Goal: Transaction & Acquisition: Purchase product/service

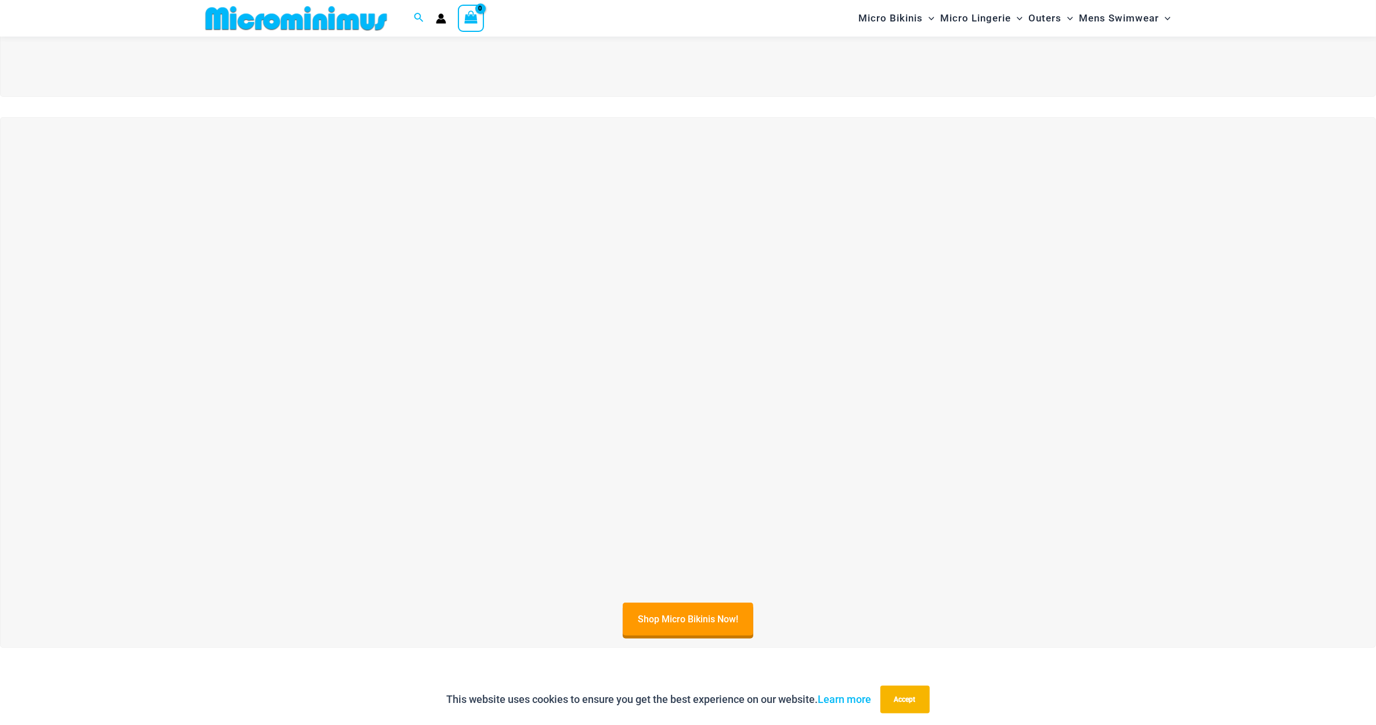
scroll to position [474, 0]
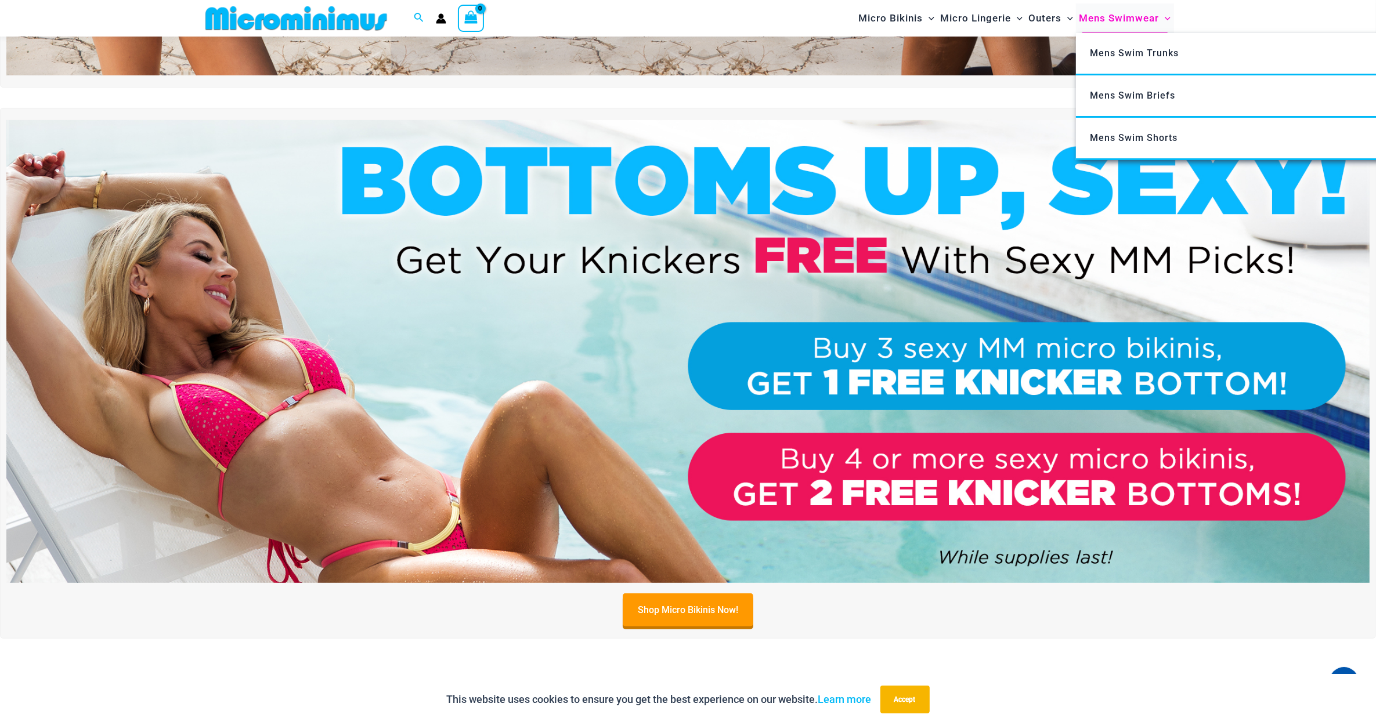
click at [1100, 19] on span "Mens Swimwear" at bounding box center [1119, 18] width 80 height 30
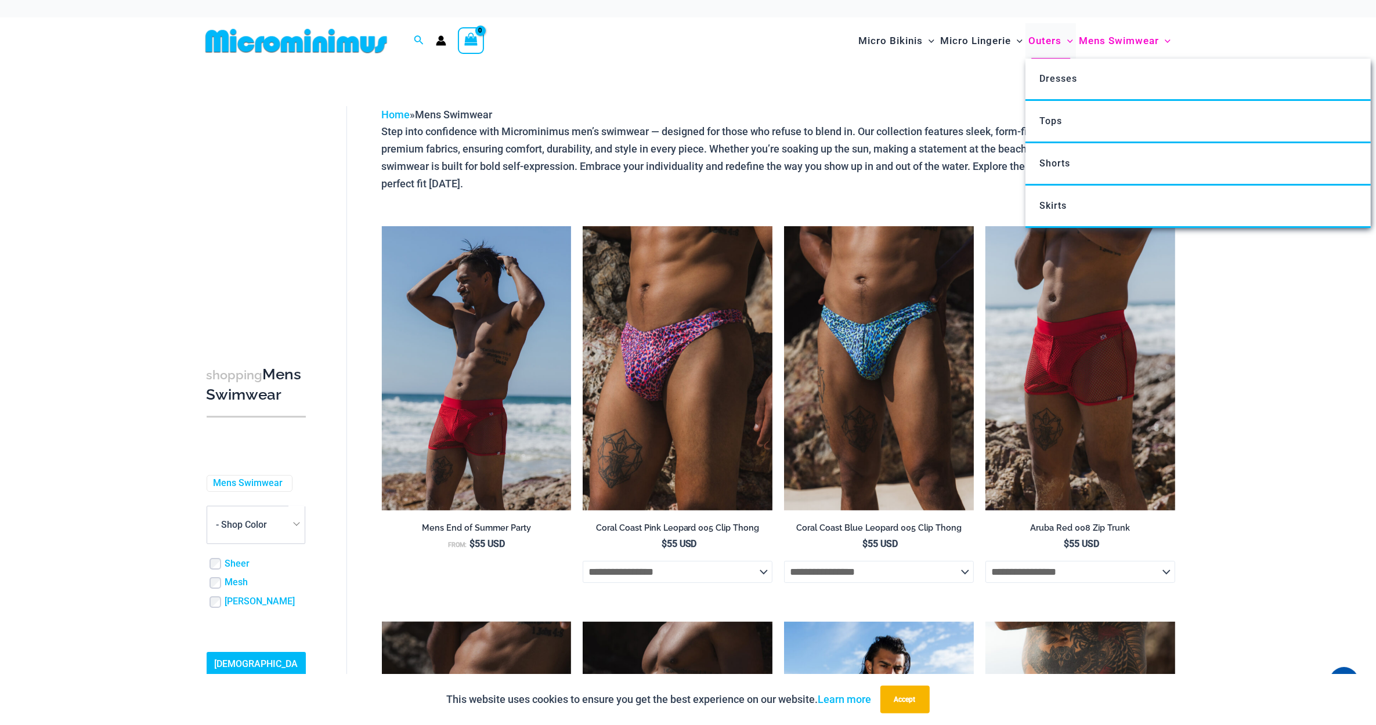
click at [1046, 39] on span "Outers" at bounding box center [1044, 41] width 33 height 30
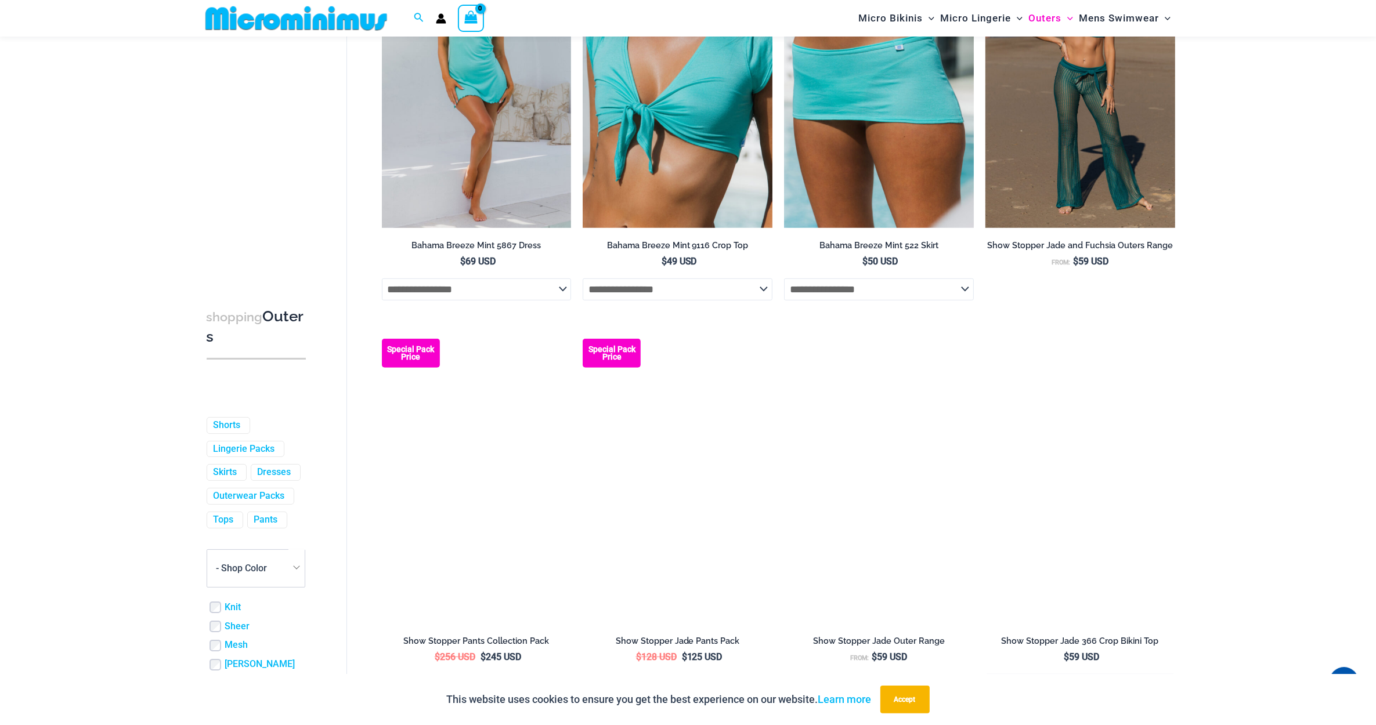
scroll to position [715, 0]
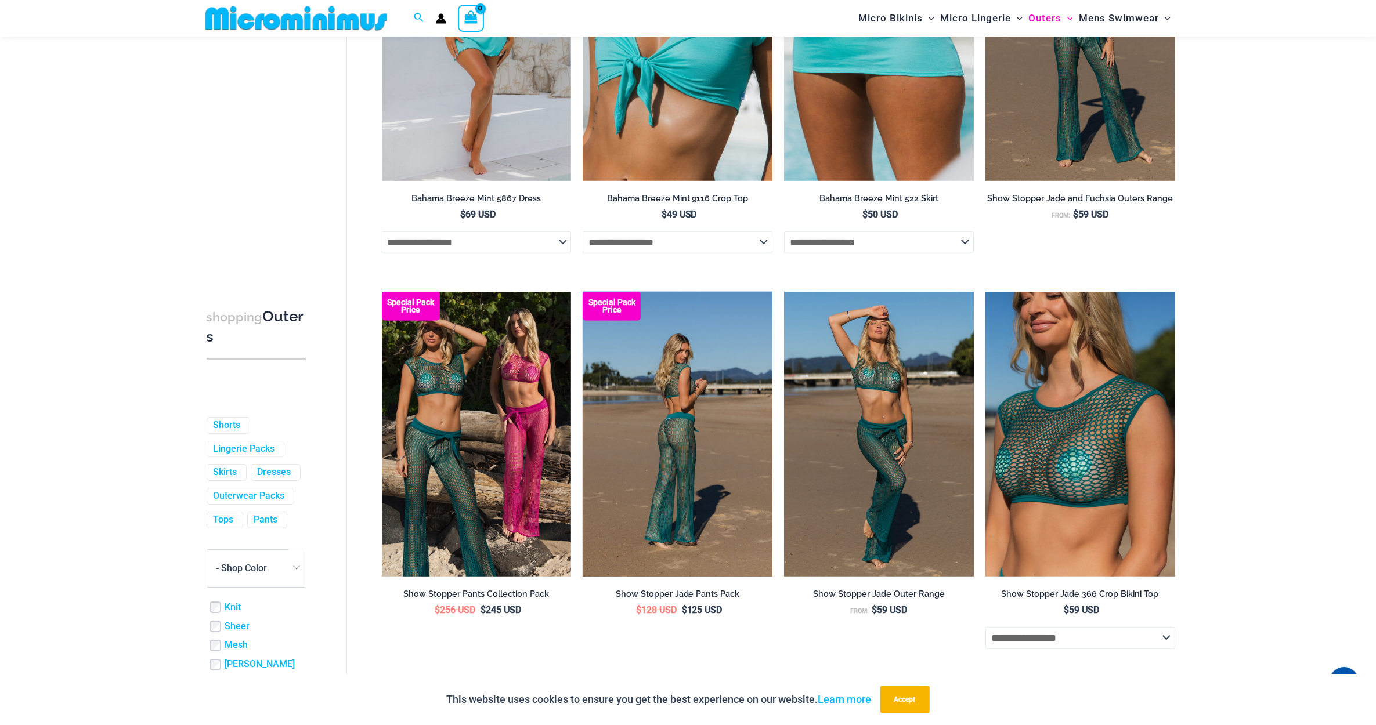
click at [698, 436] on img at bounding box center [678, 434] width 190 height 284
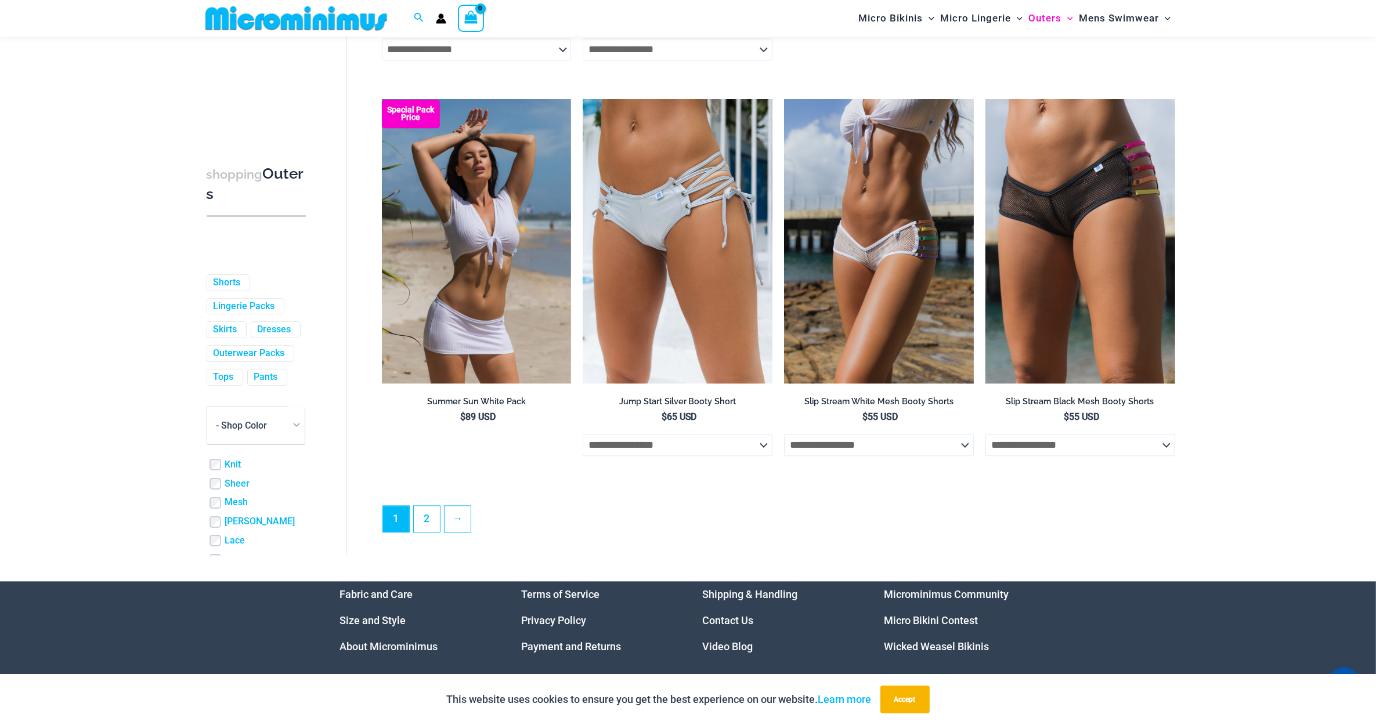
scroll to position [2892, 0]
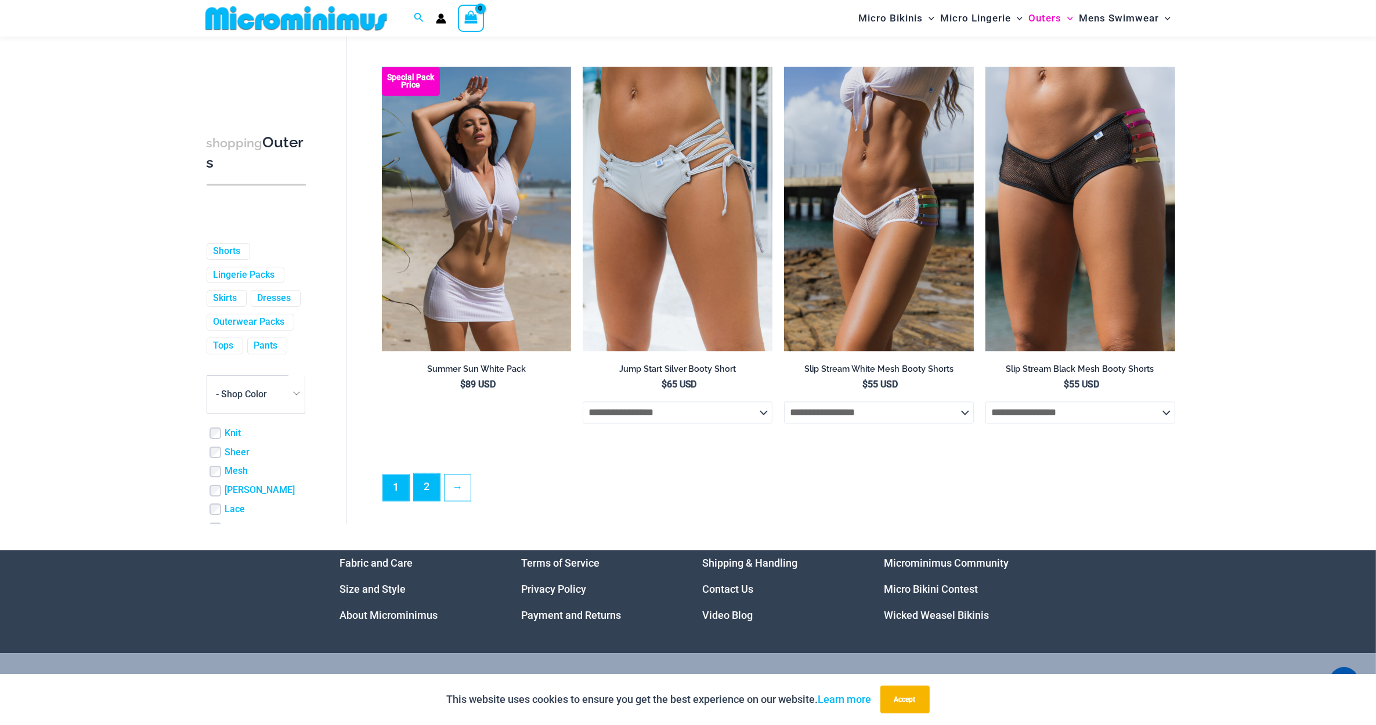
click at [425, 494] on link "2" at bounding box center [427, 487] width 26 height 27
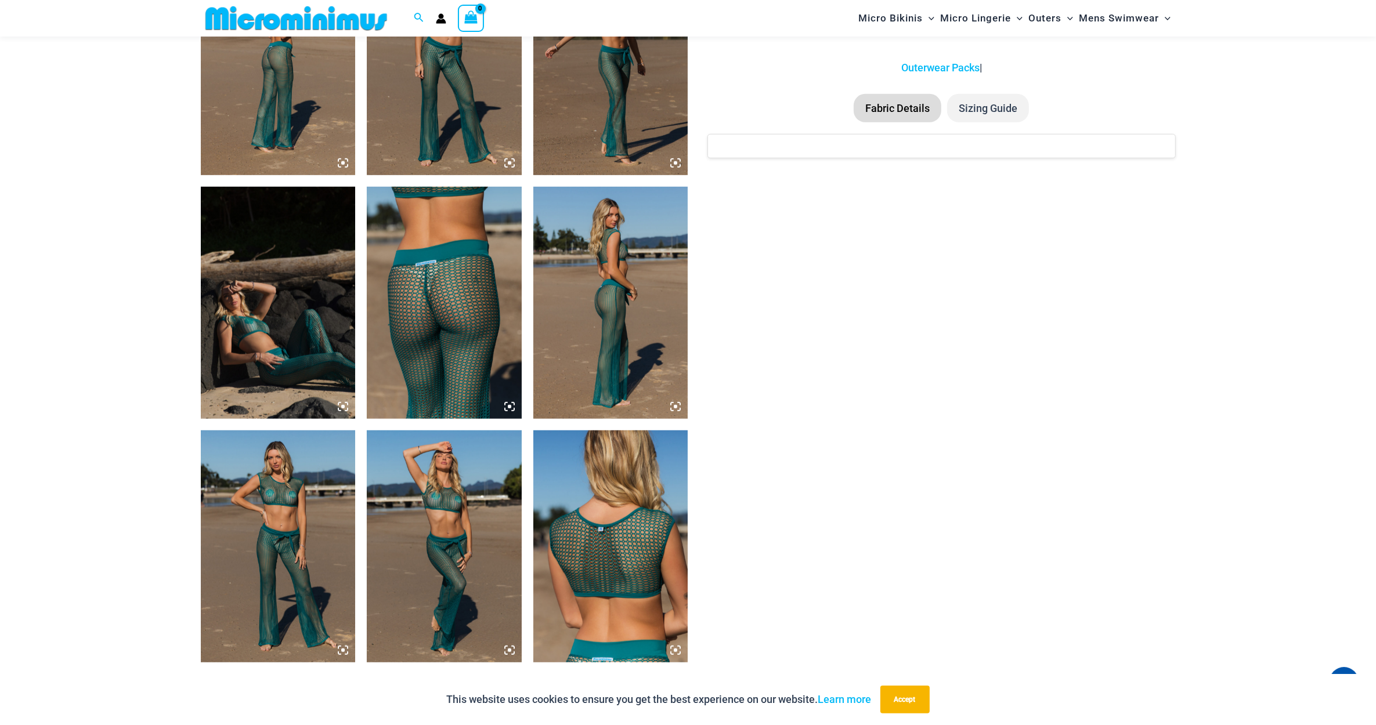
scroll to position [956, 0]
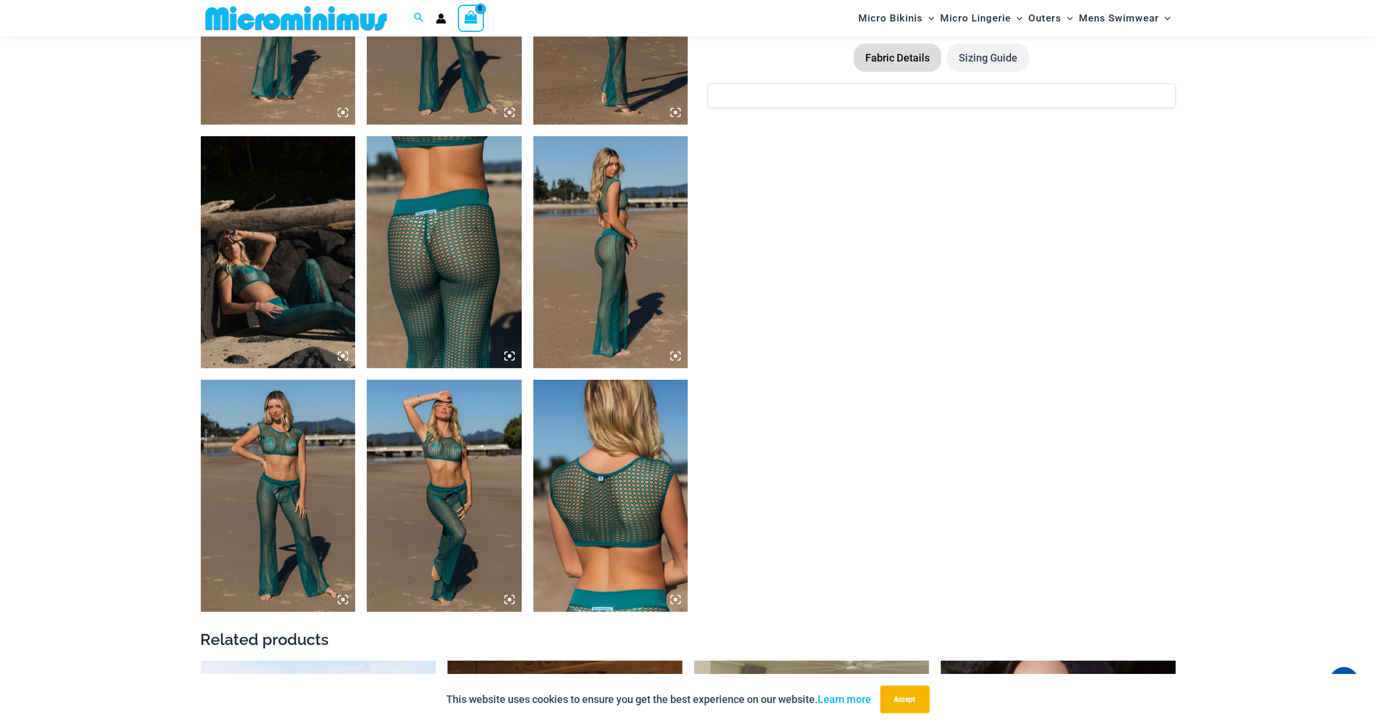
click at [463, 479] on img at bounding box center [444, 496] width 155 height 232
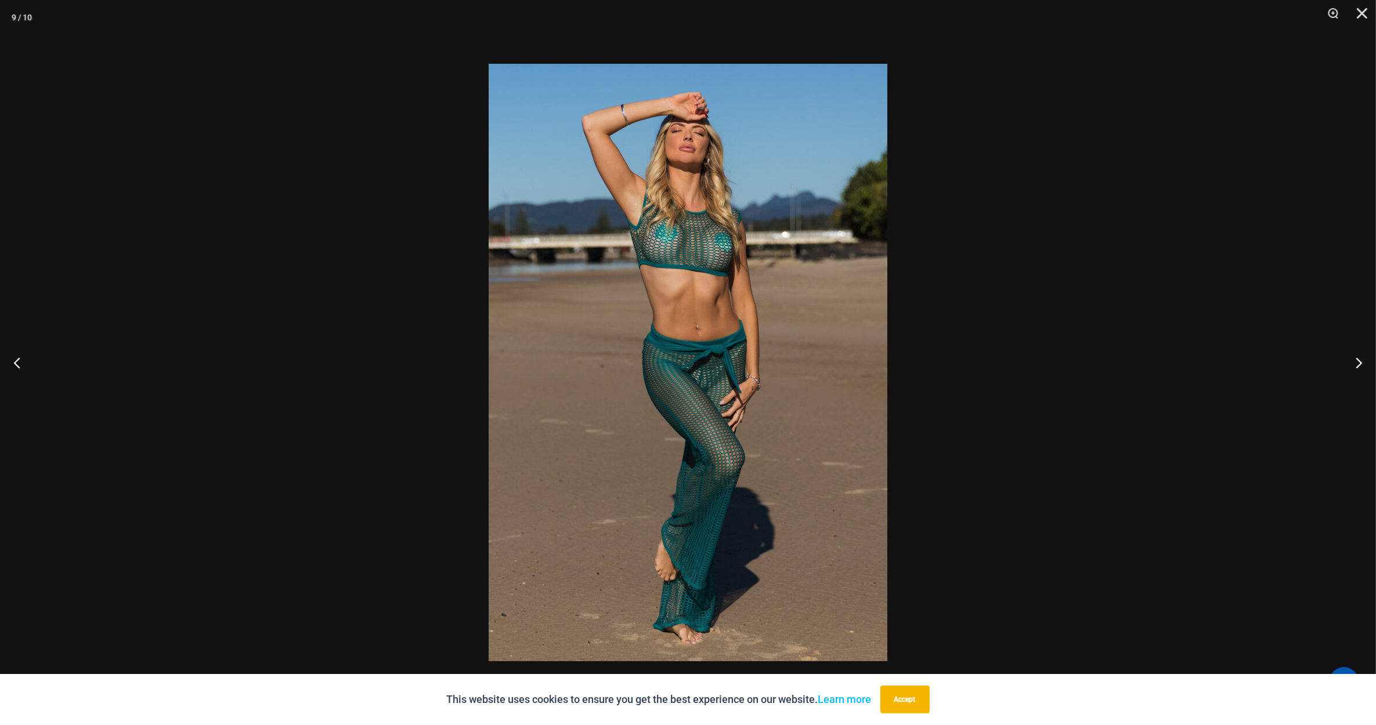
click at [1005, 439] on div at bounding box center [688, 362] width 1376 height 725
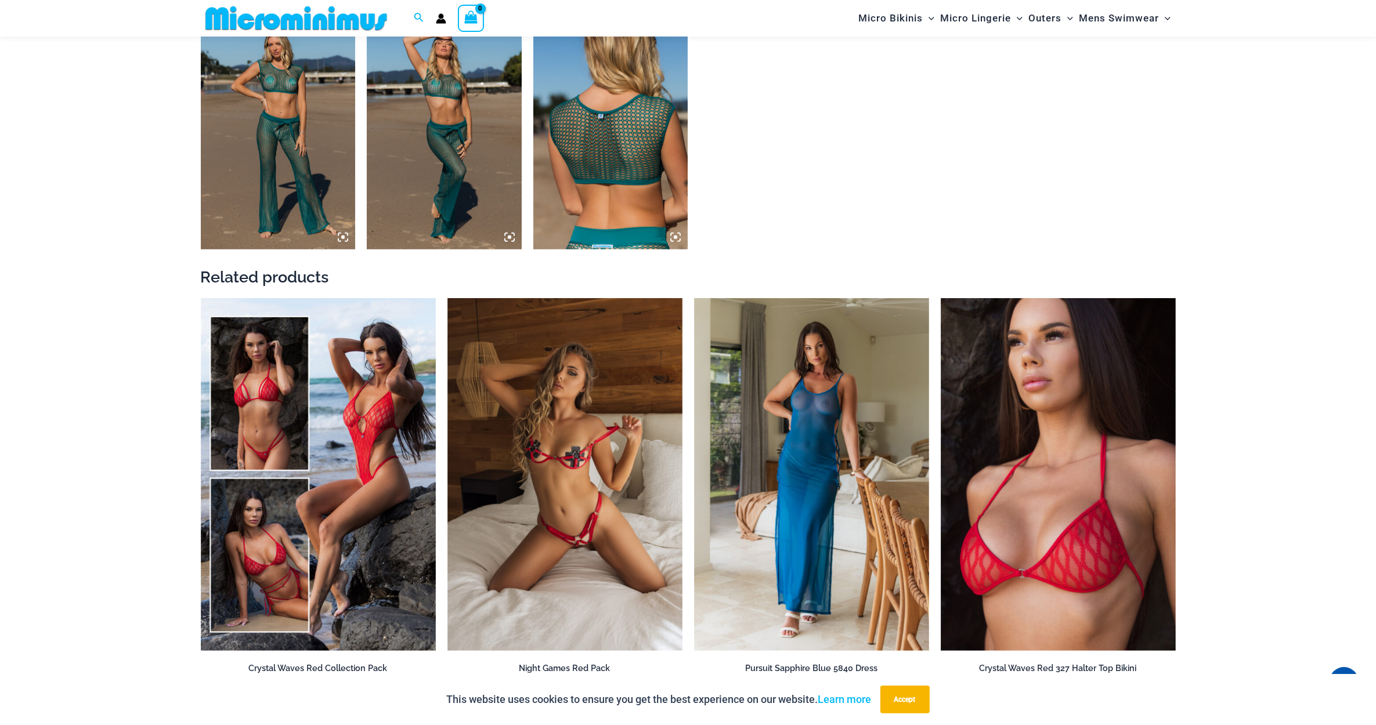
scroll to position [1440, 0]
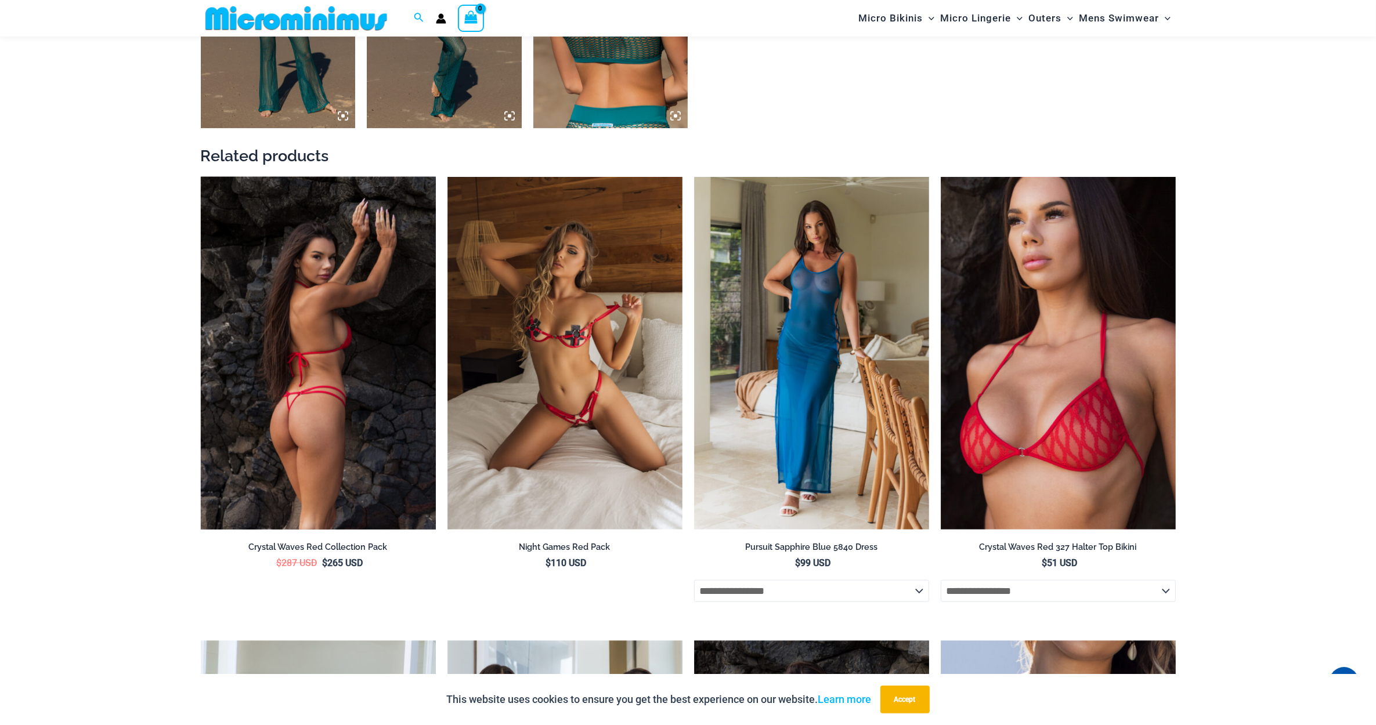
click at [366, 390] on img at bounding box center [318, 353] width 235 height 353
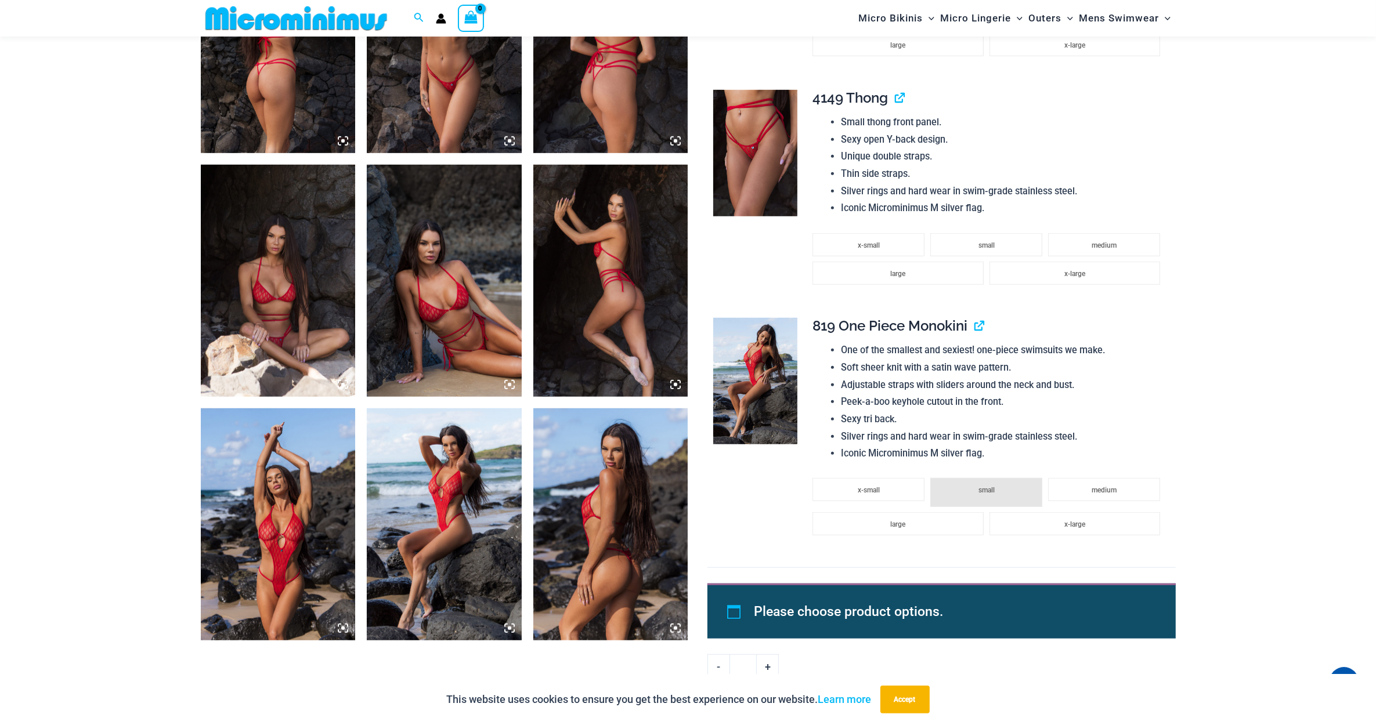
scroll to position [959, 0]
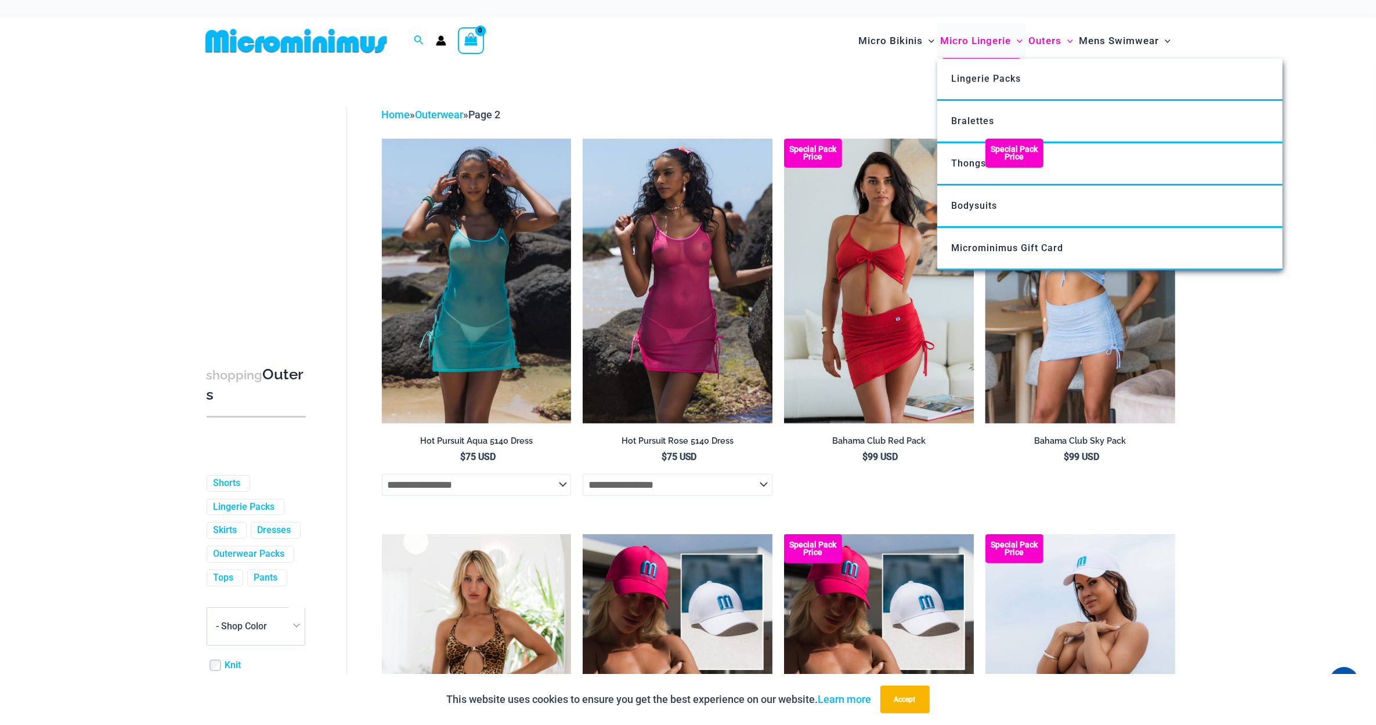
click at [979, 39] on span "Micro Lingerie" at bounding box center [975, 41] width 71 height 30
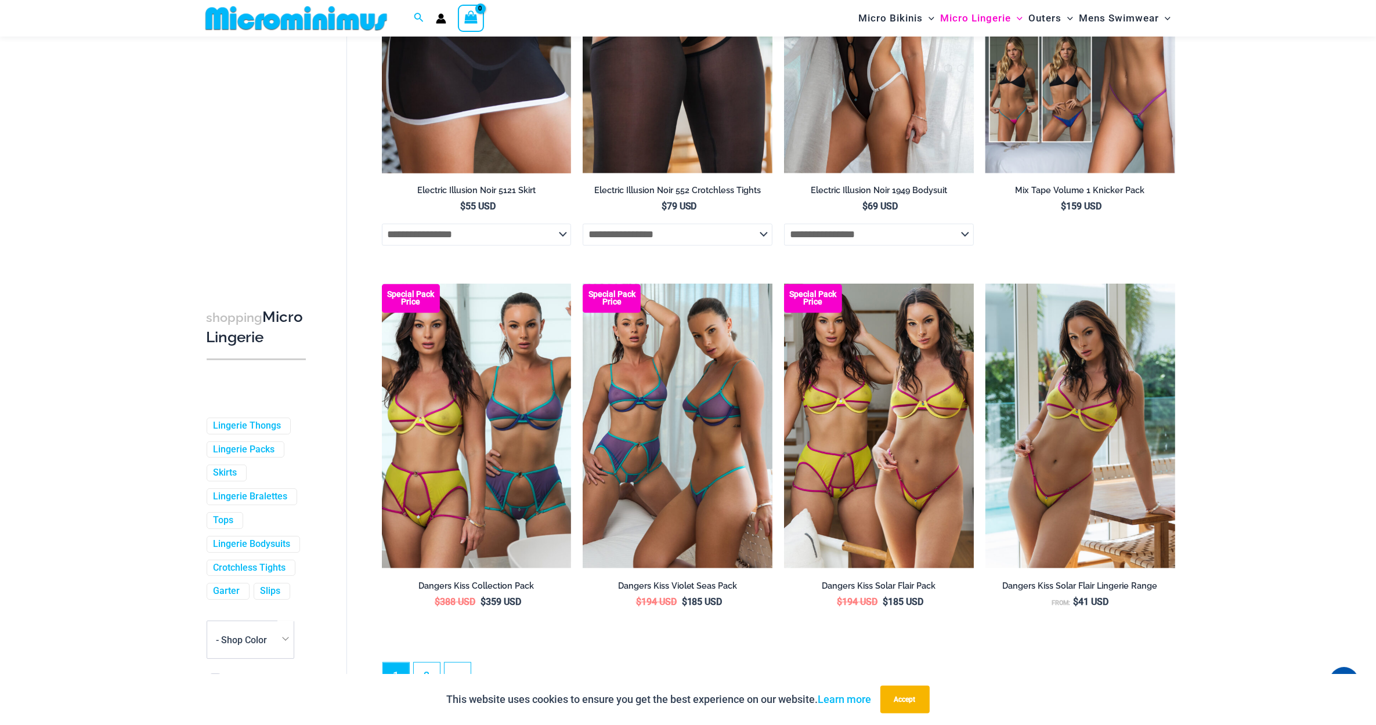
scroll to position [2771, 0]
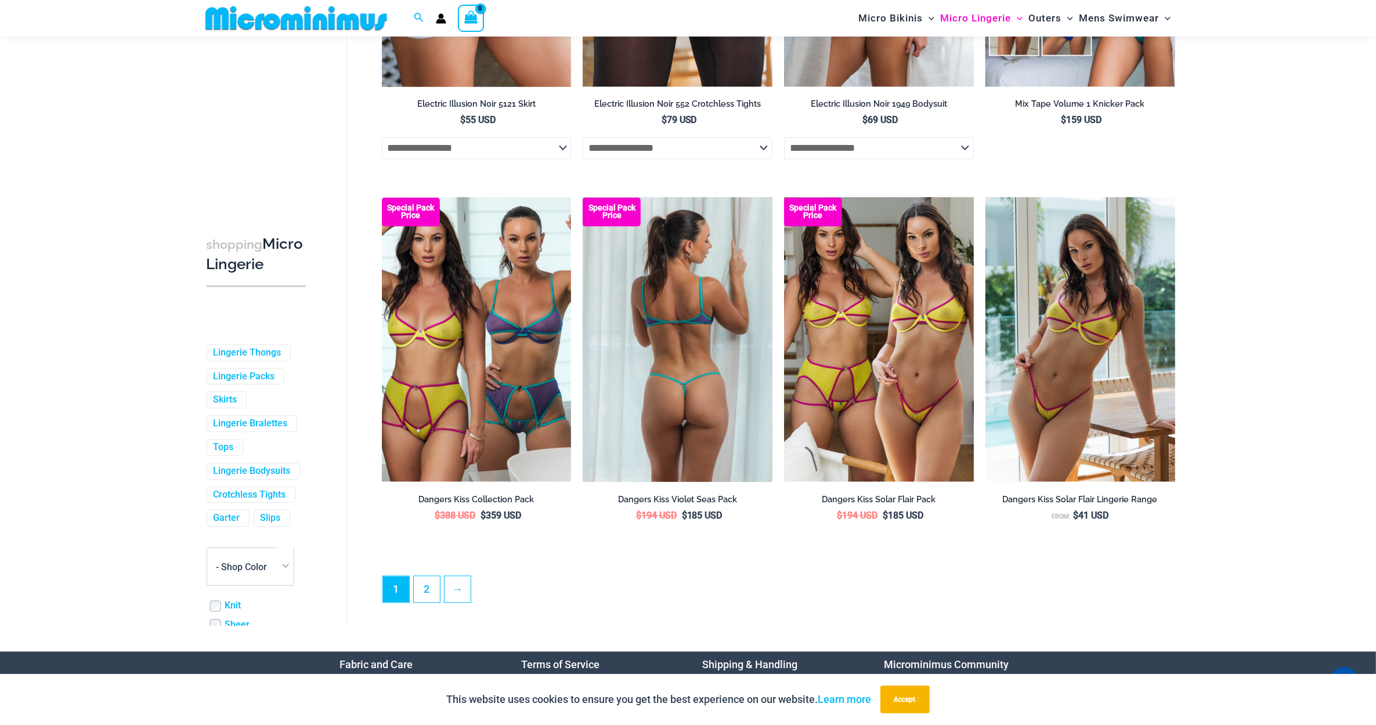
click at [667, 380] on img at bounding box center [678, 339] width 190 height 284
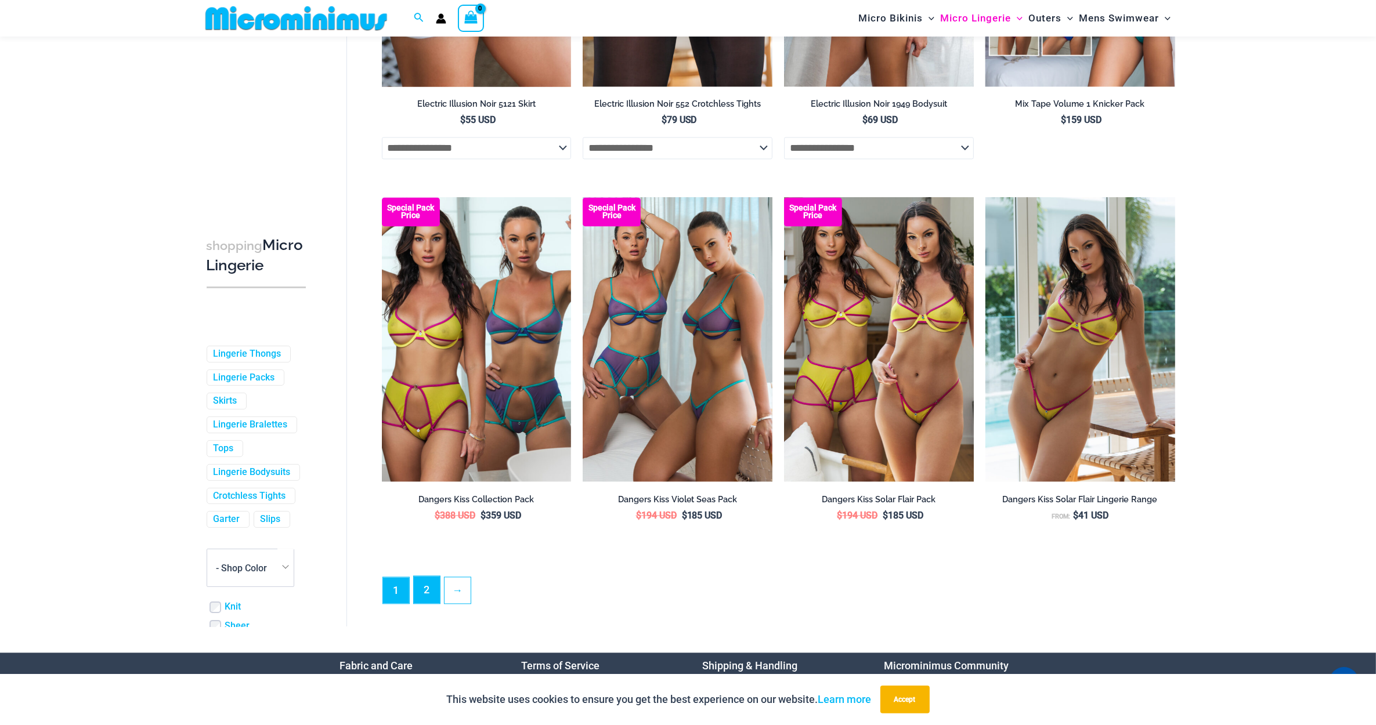
click at [427, 598] on link "2" at bounding box center [427, 589] width 26 height 27
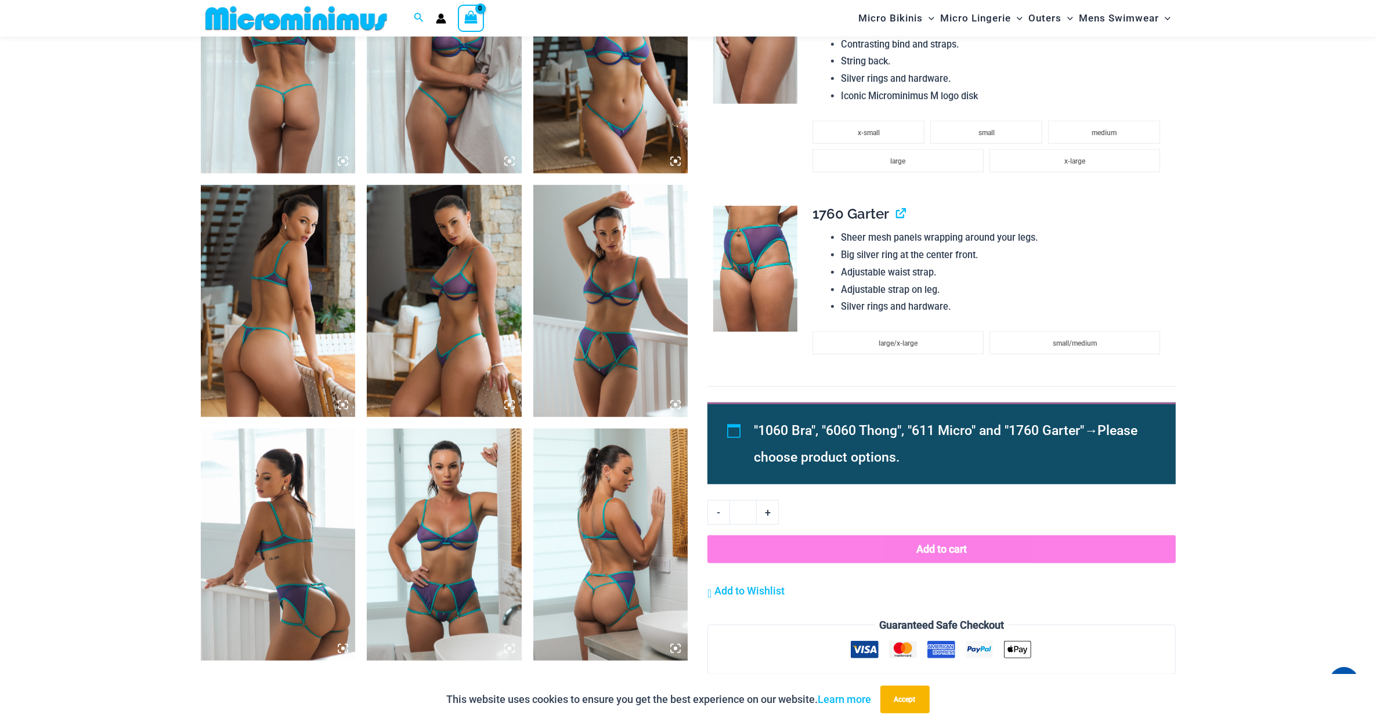
scroll to position [956, 0]
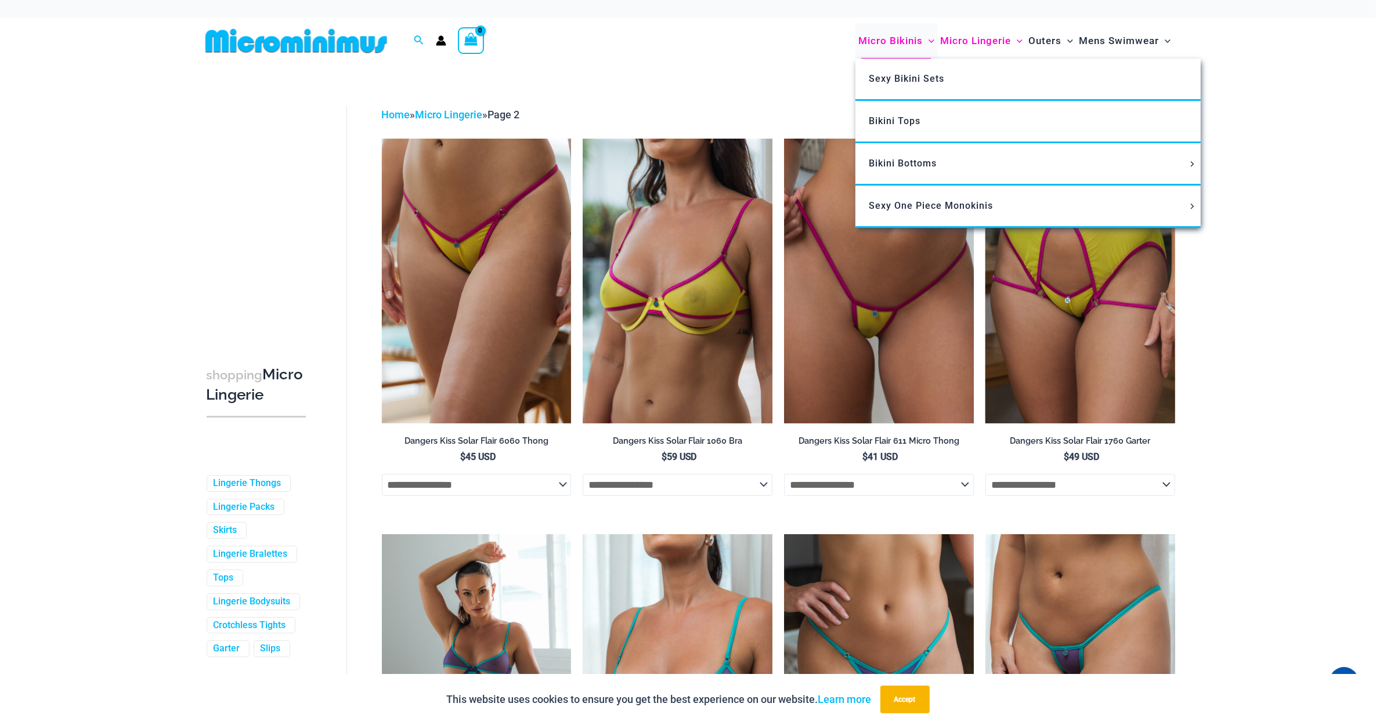
click at [891, 41] on span "Micro Bikinis" at bounding box center [890, 41] width 64 height 30
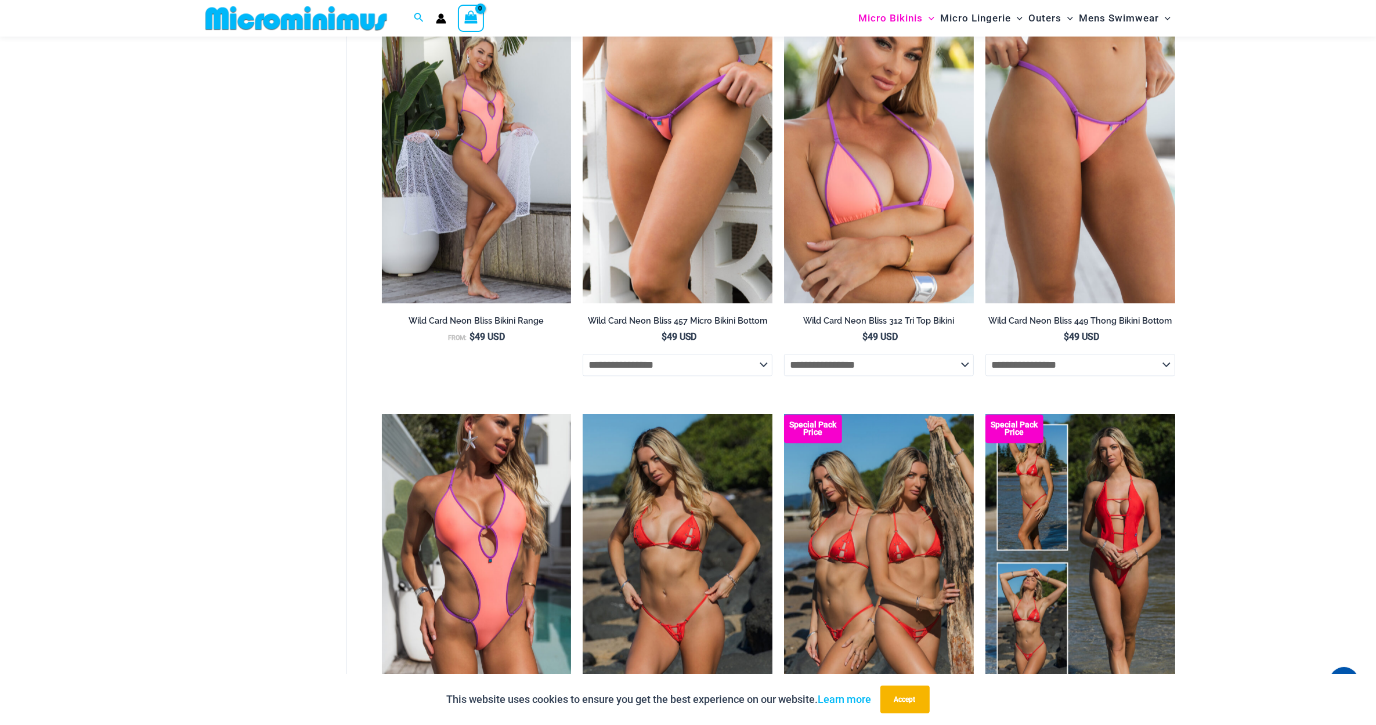
scroll to position [3013, 0]
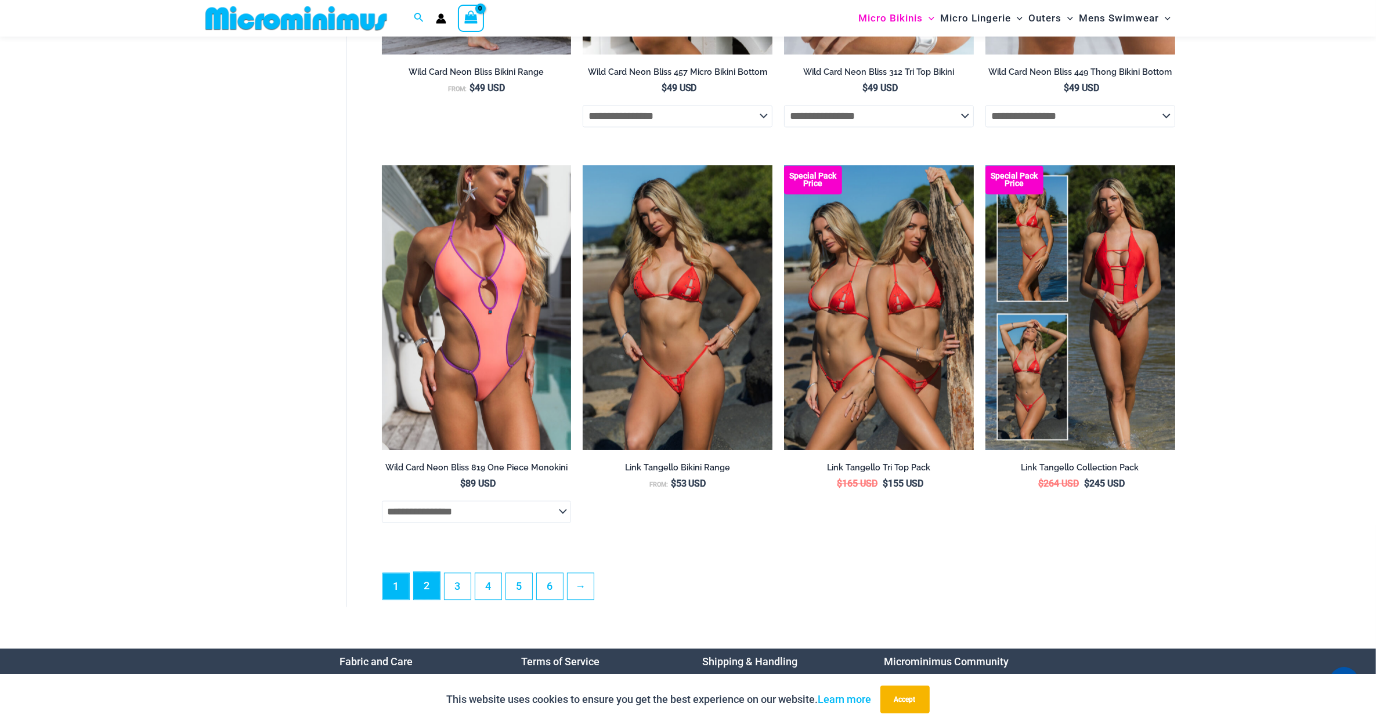
click at [425, 600] on link "2" at bounding box center [427, 585] width 26 height 27
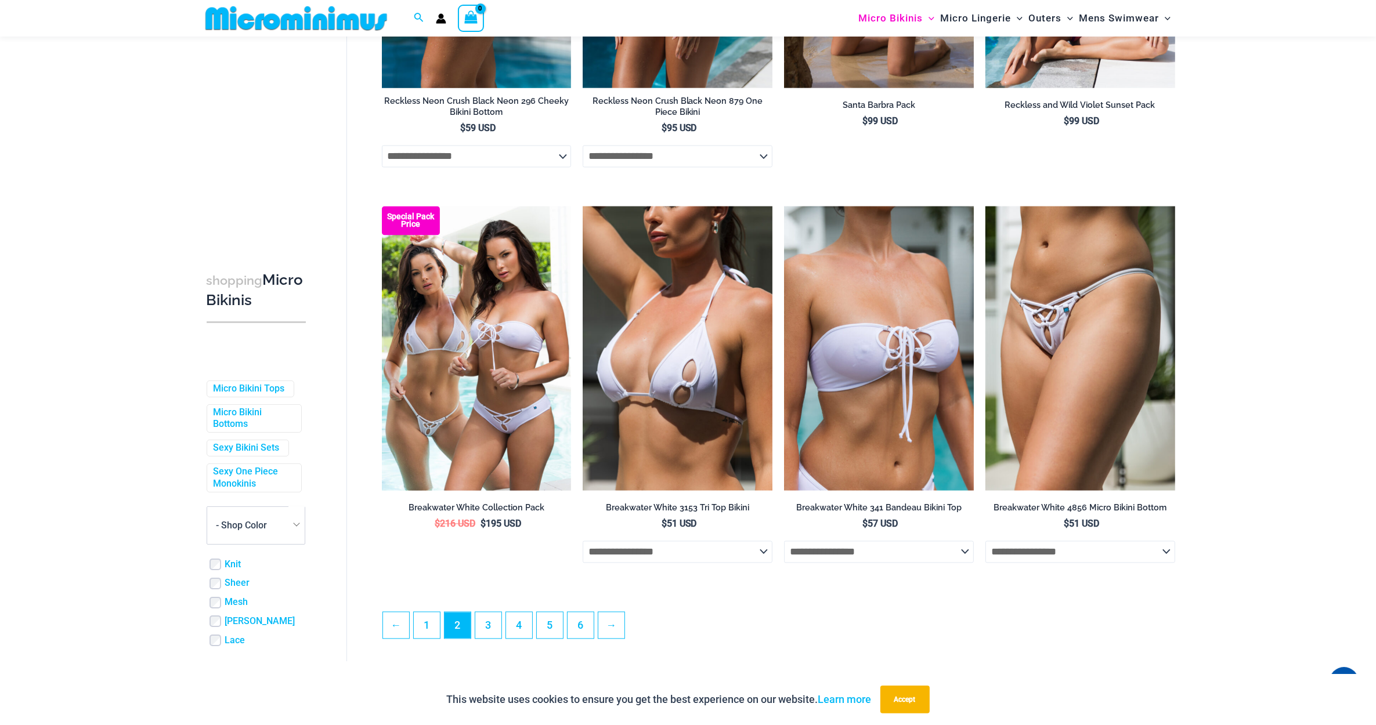
scroll to position [2770, 0]
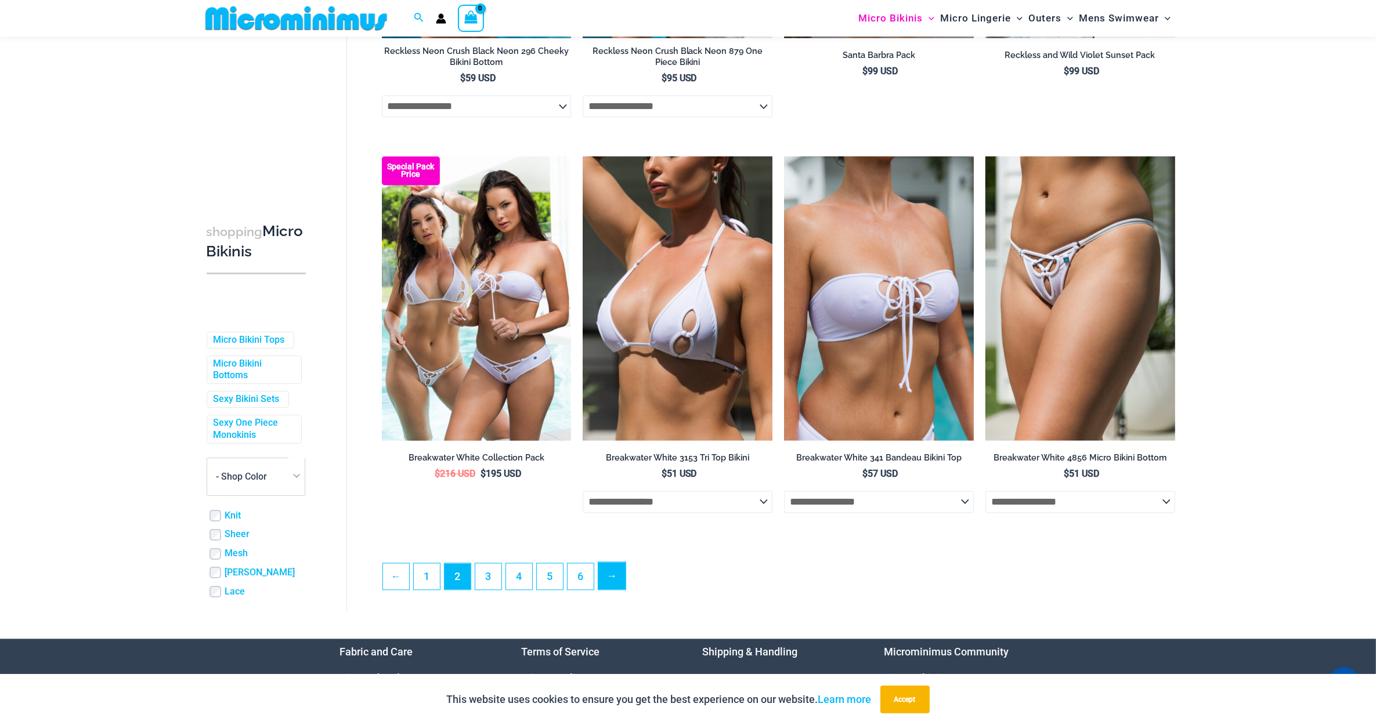
click at [614, 590] on link "→" at bounding box center [611, 575] width 27 height 27
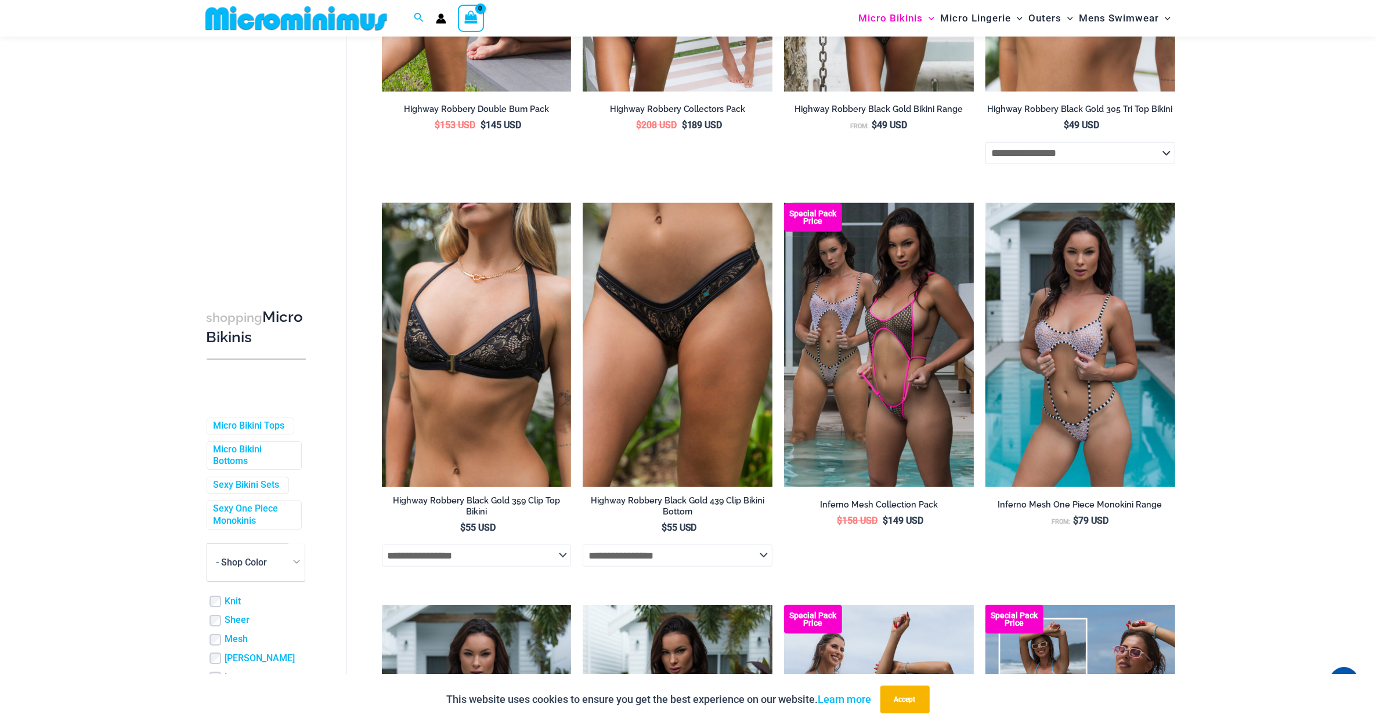
scroll to position [1563, 0]
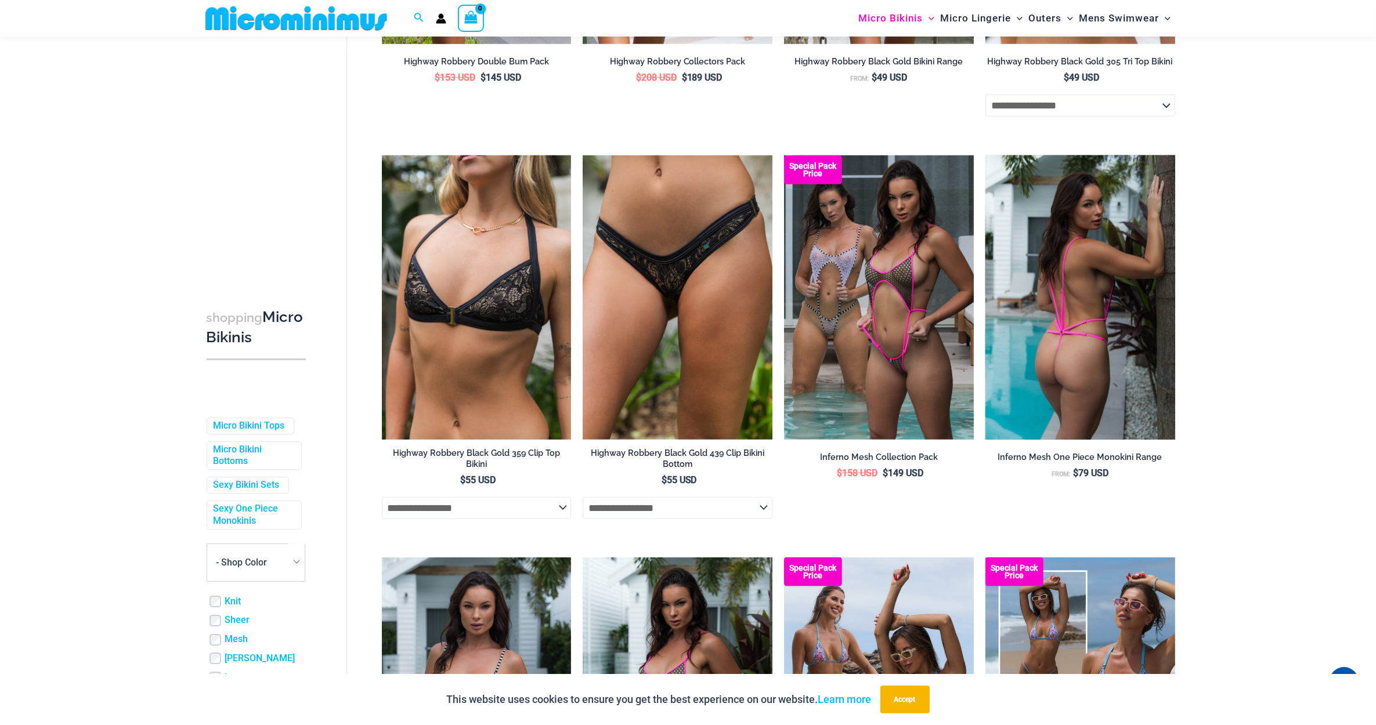
click at [1093, 318] on img at bounding box center [1081, 298] width 190 height 284
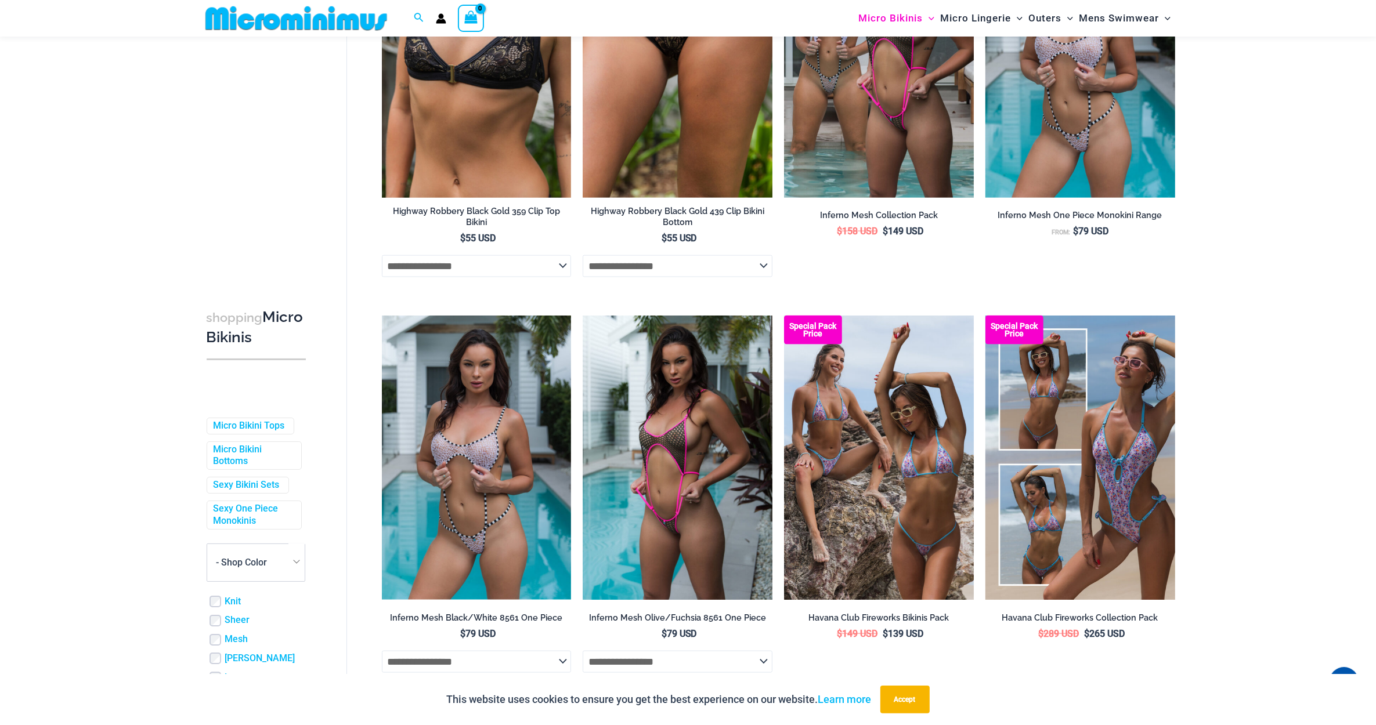
scroll to position [1926, 0]
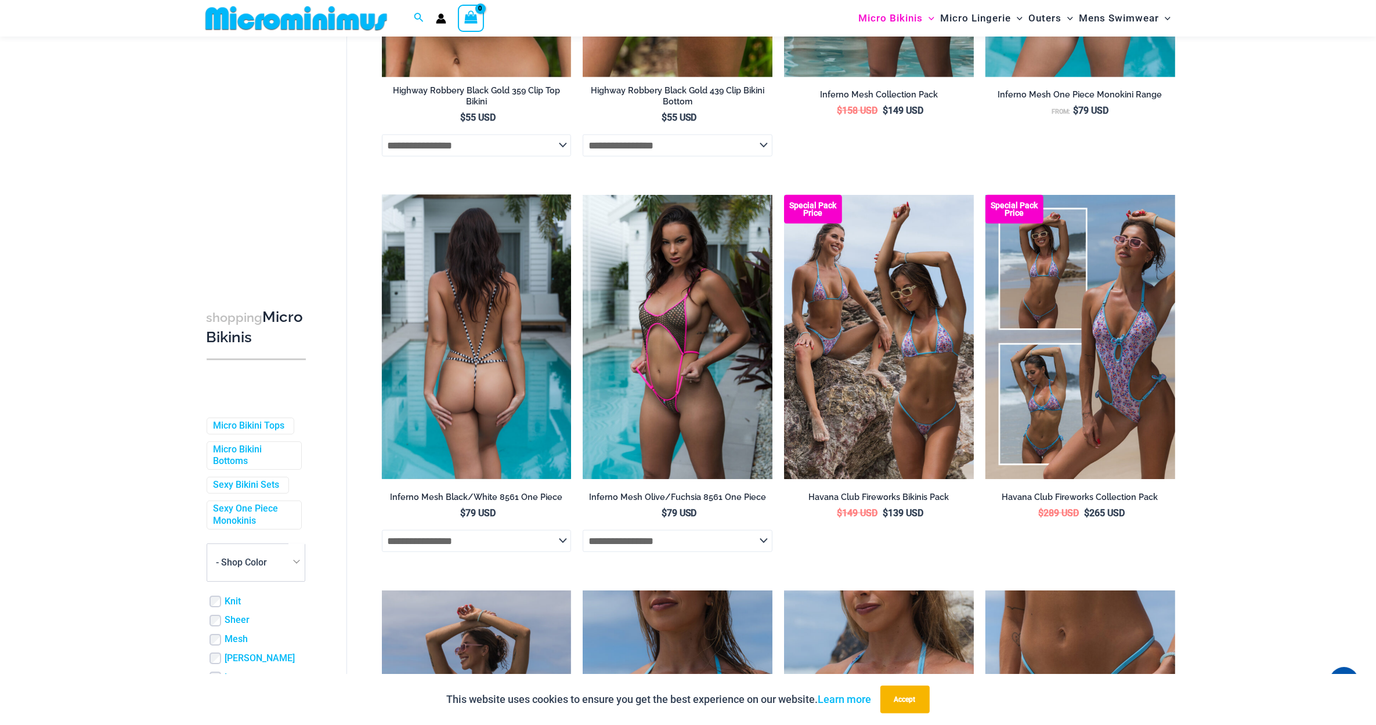
click at [471, 362] on img at bounding box center [477, 337] width 190 height 284
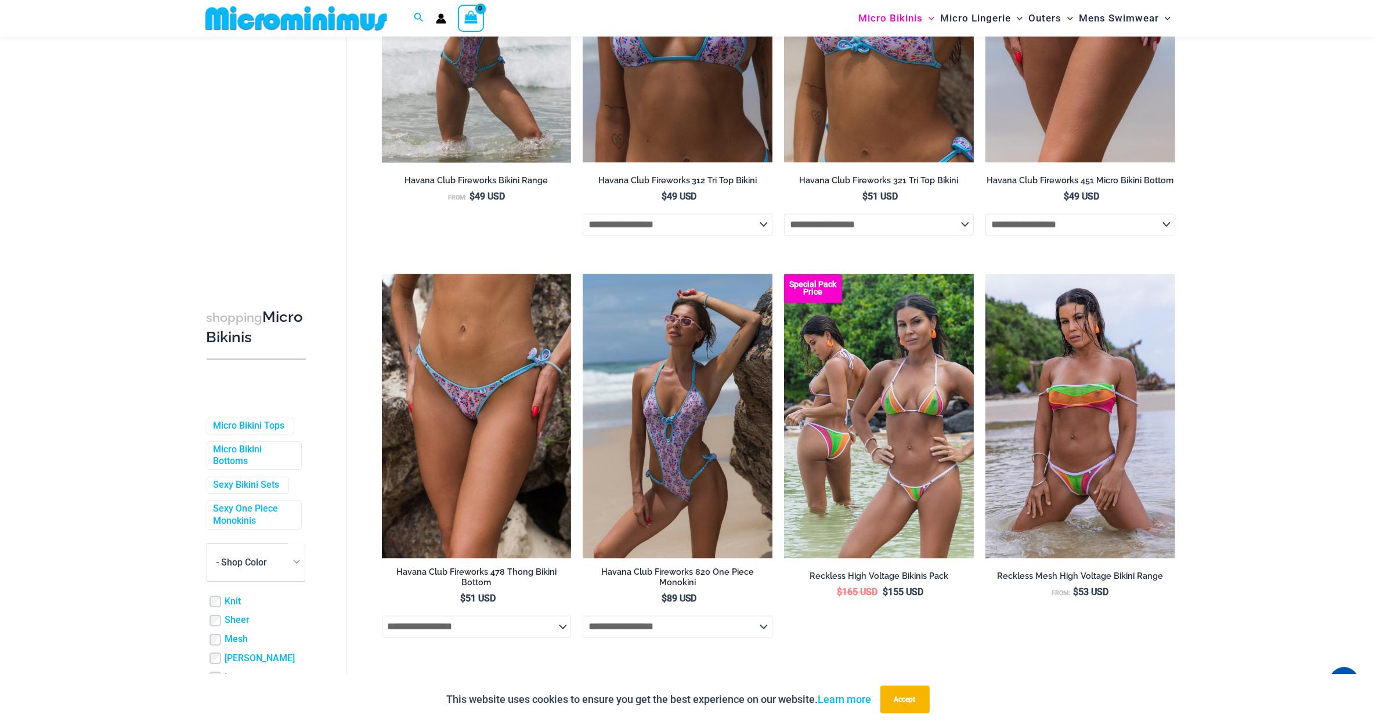
scroll to position [2772, 0]
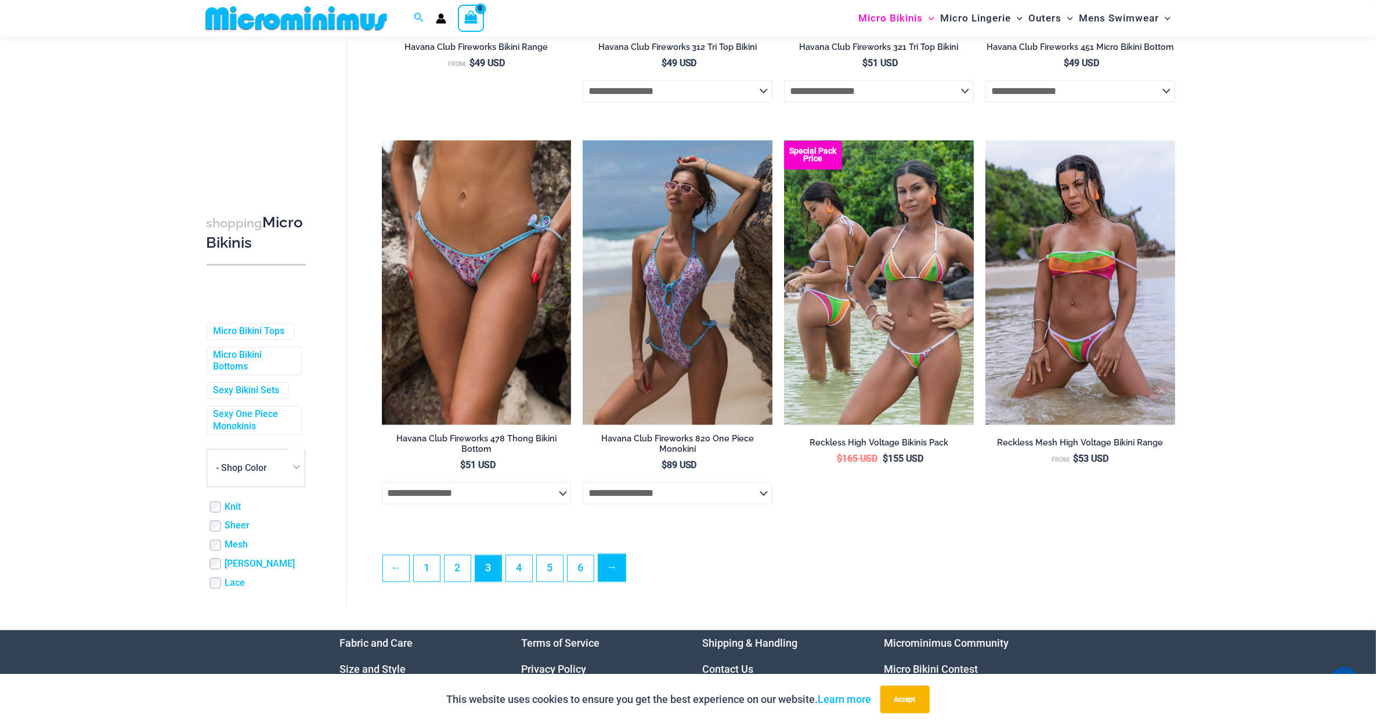
click at [618, 577] on link "→" at bounding box center [611, 567] width 27 height 27
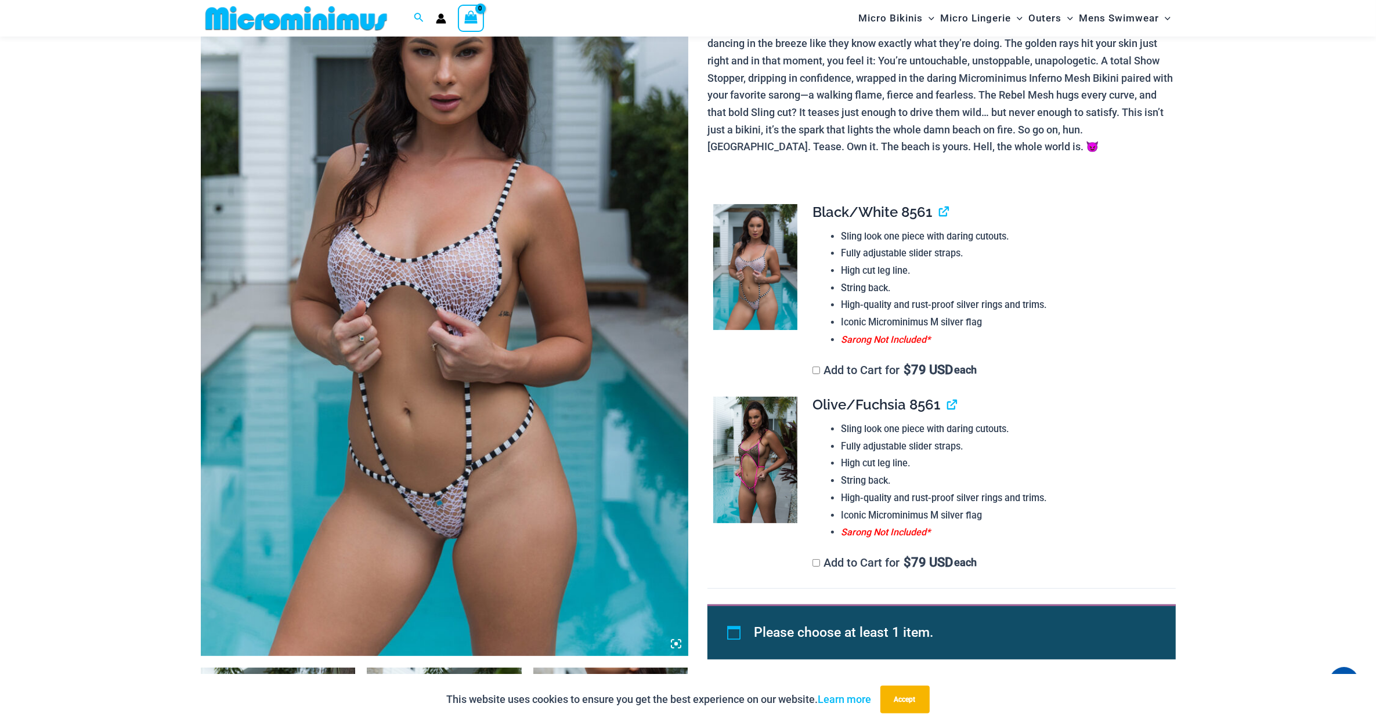
scroll to position [231, 0]
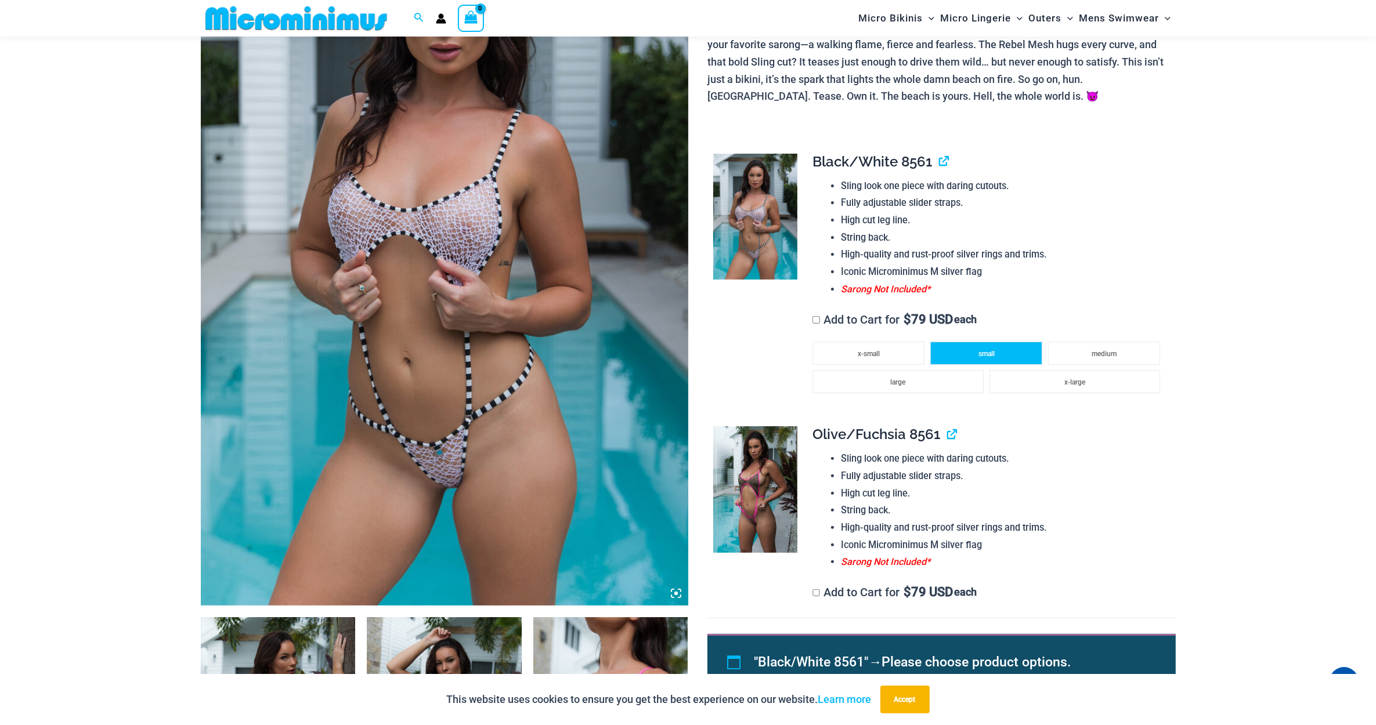
click at [991, 350] on span "small" at bounding box center [987, 354] width 16 height 8
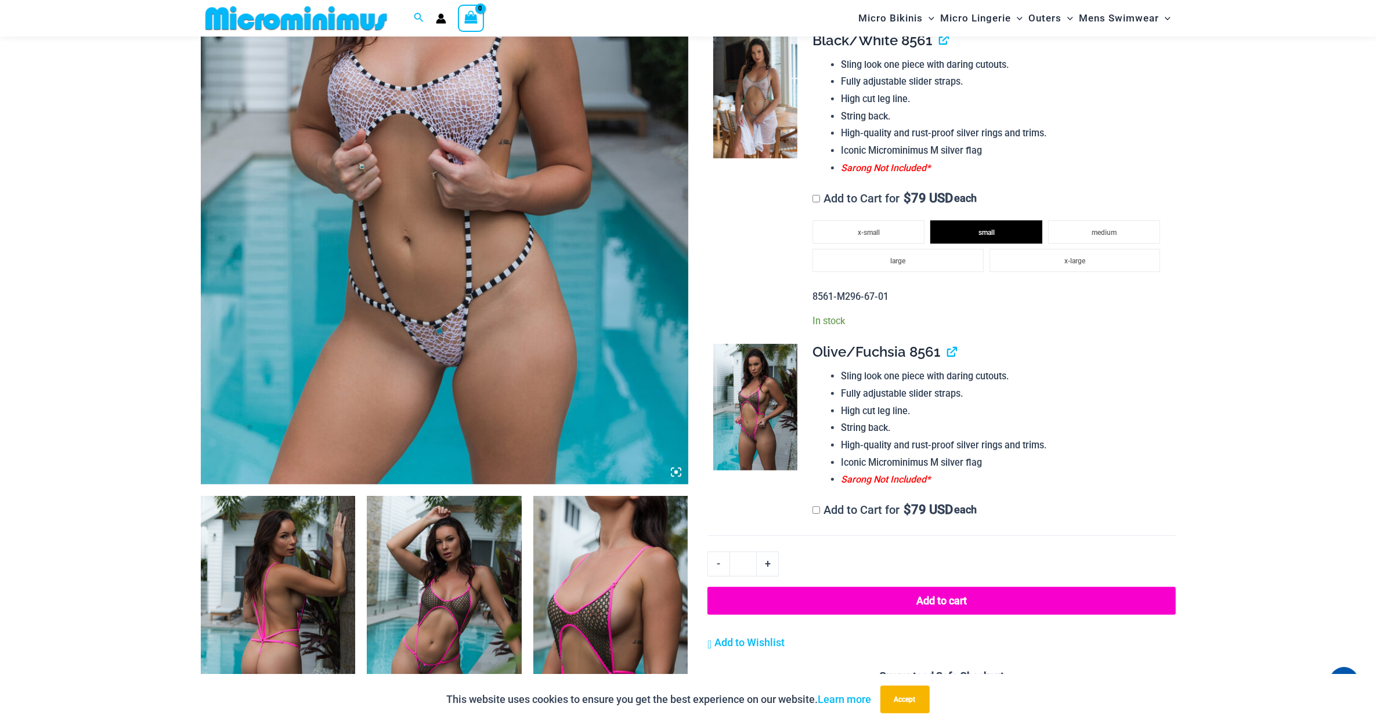
scroll to position [474, 0]
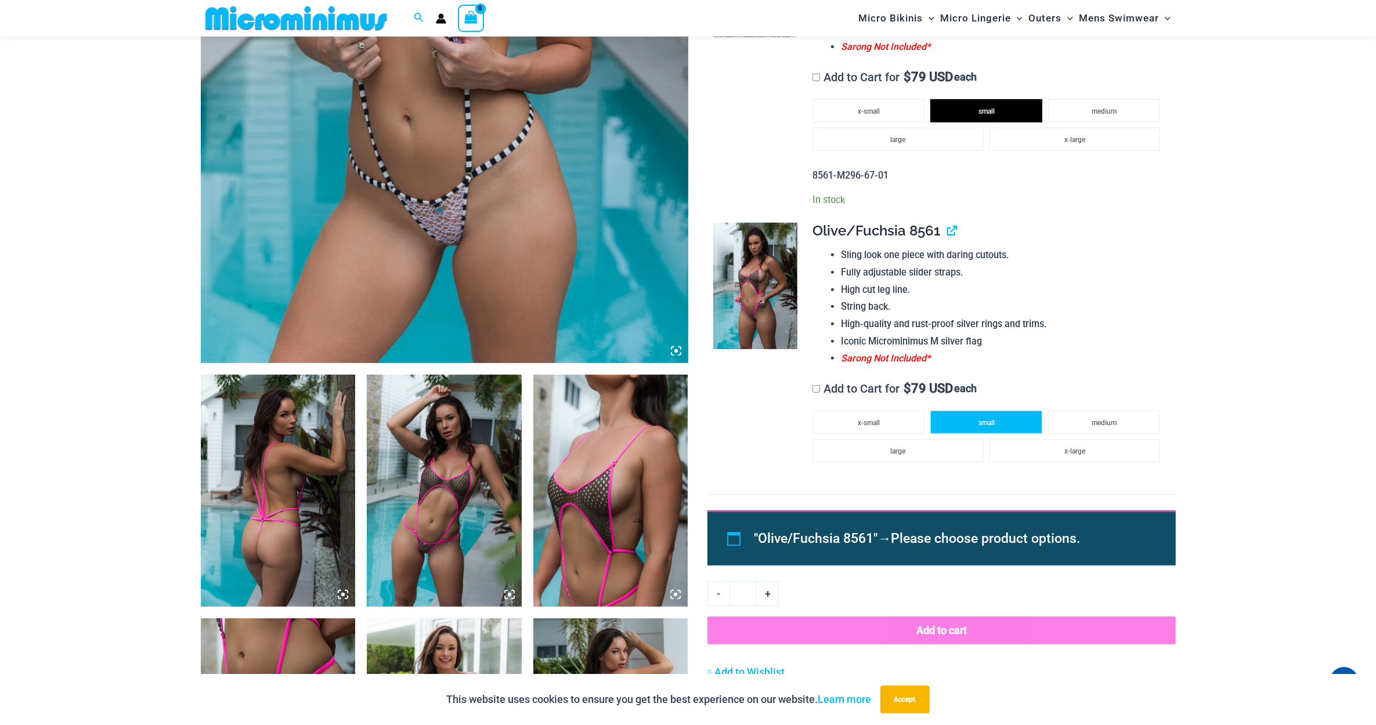
click at [962, 413] on li "small" at bounding box center [986, 422] width 112 height 23
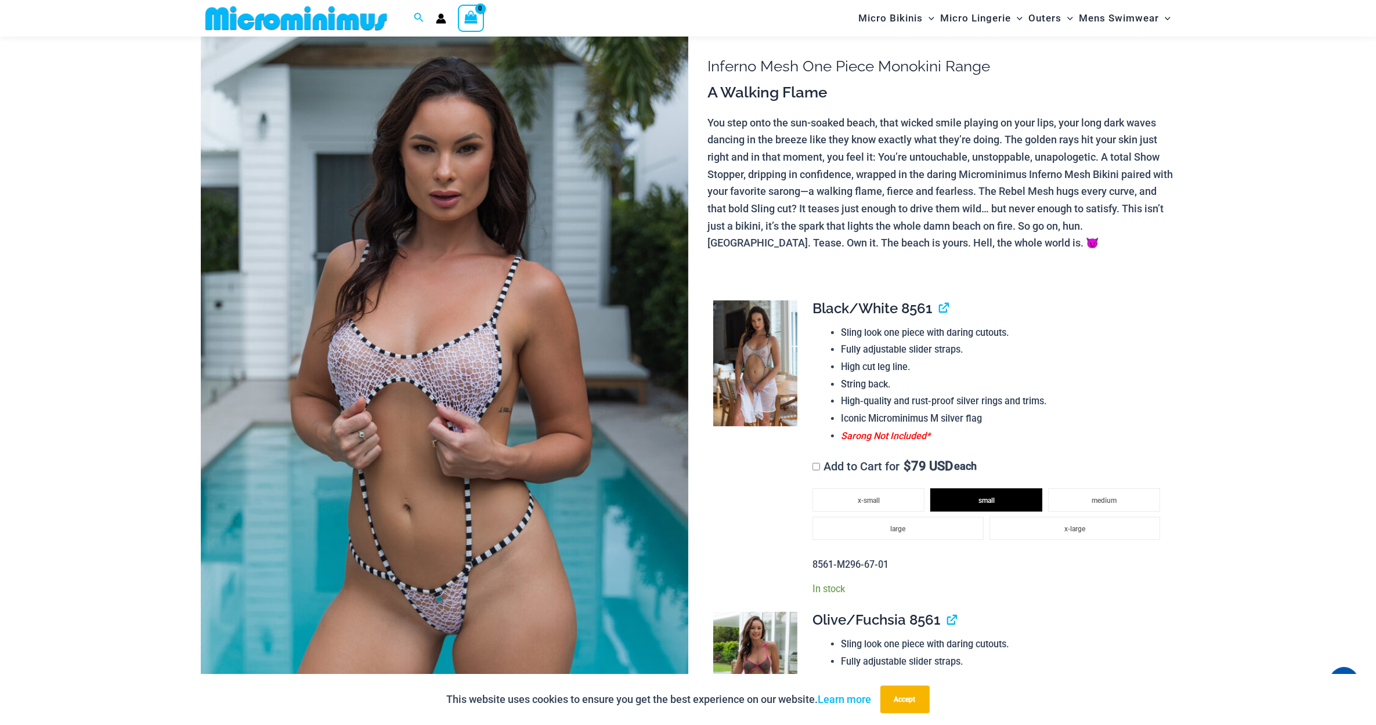
scroll to position [0, 0]
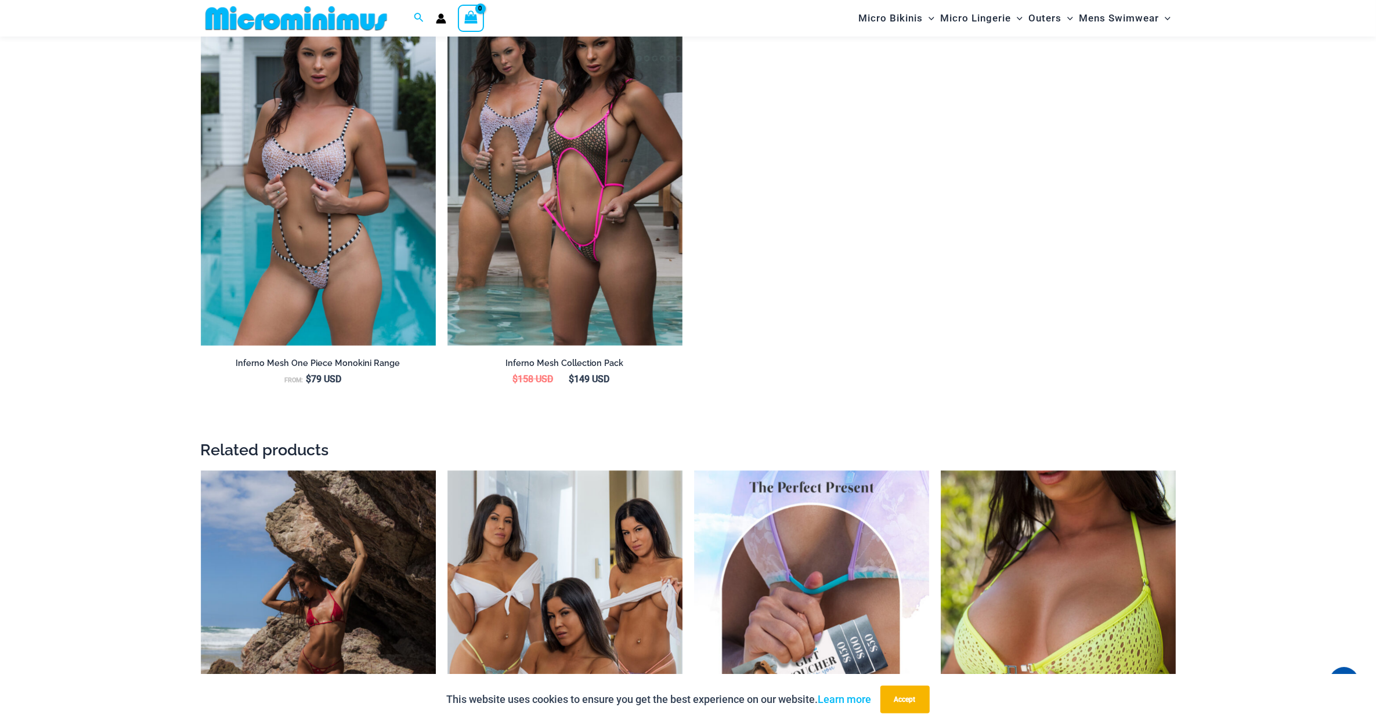
scroll to position [1682, 0]
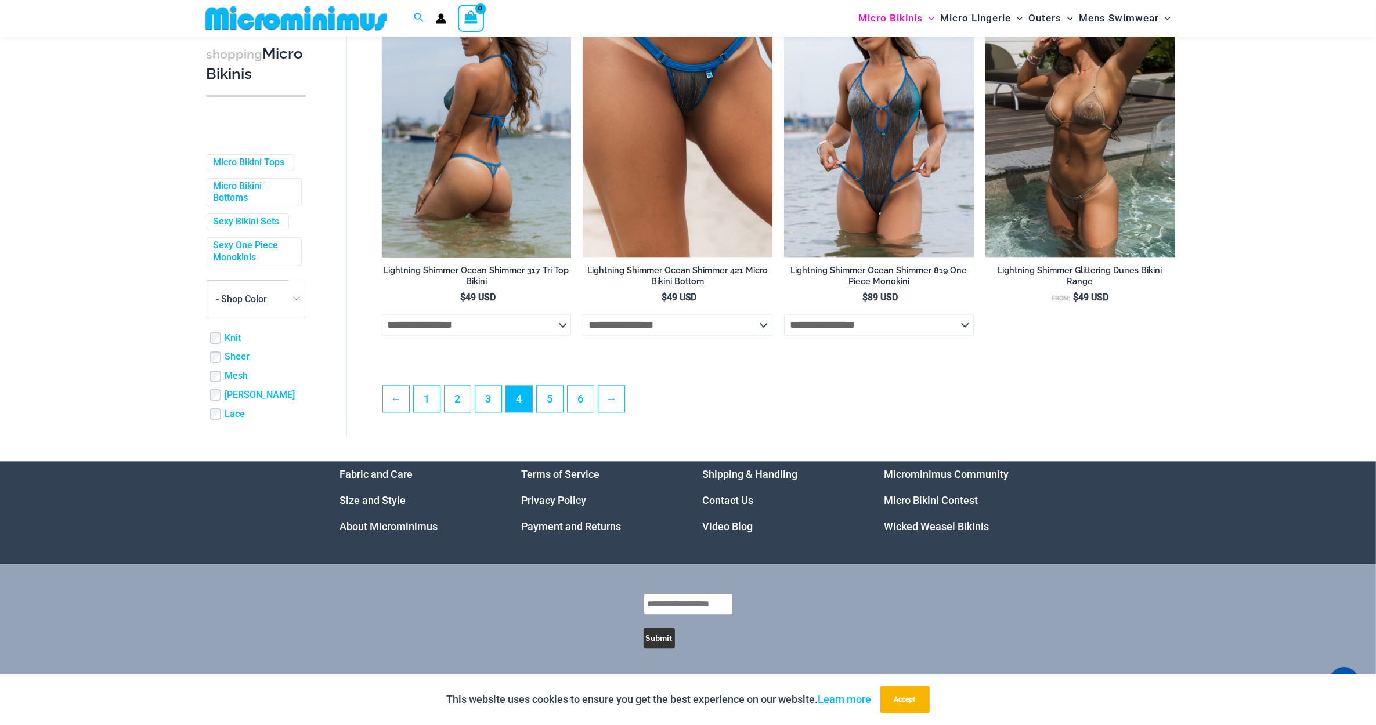
scroll to position [2951, 0]
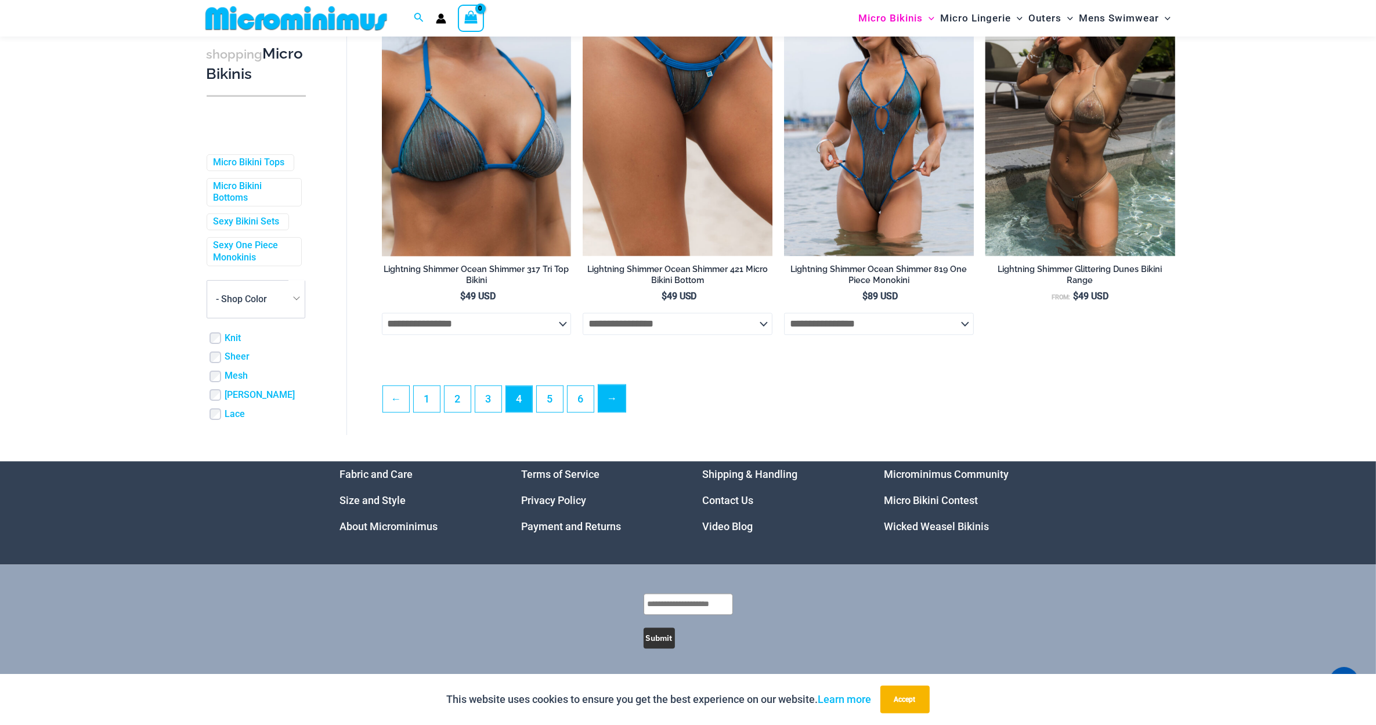
click at [620, 394] on link "→" at bounding box center [611, 398] width 27 height 27
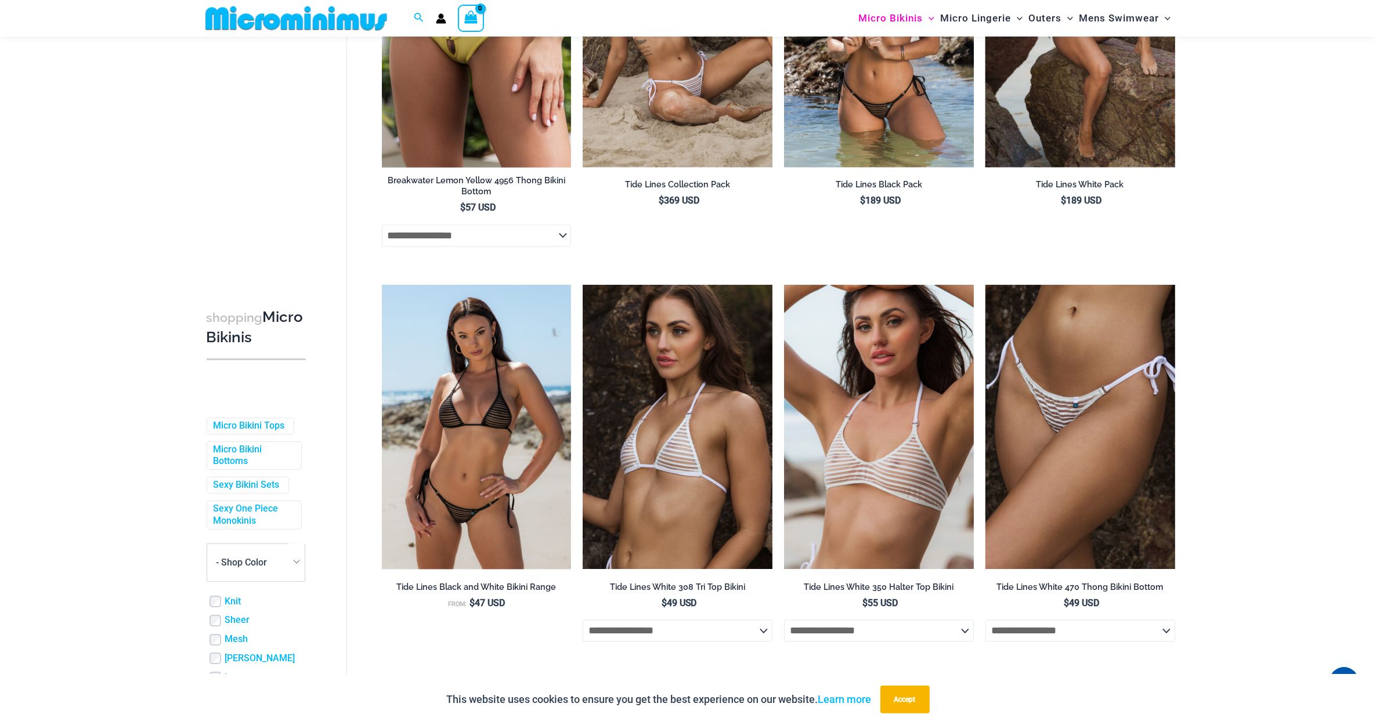
scroll to position [2769, 0]
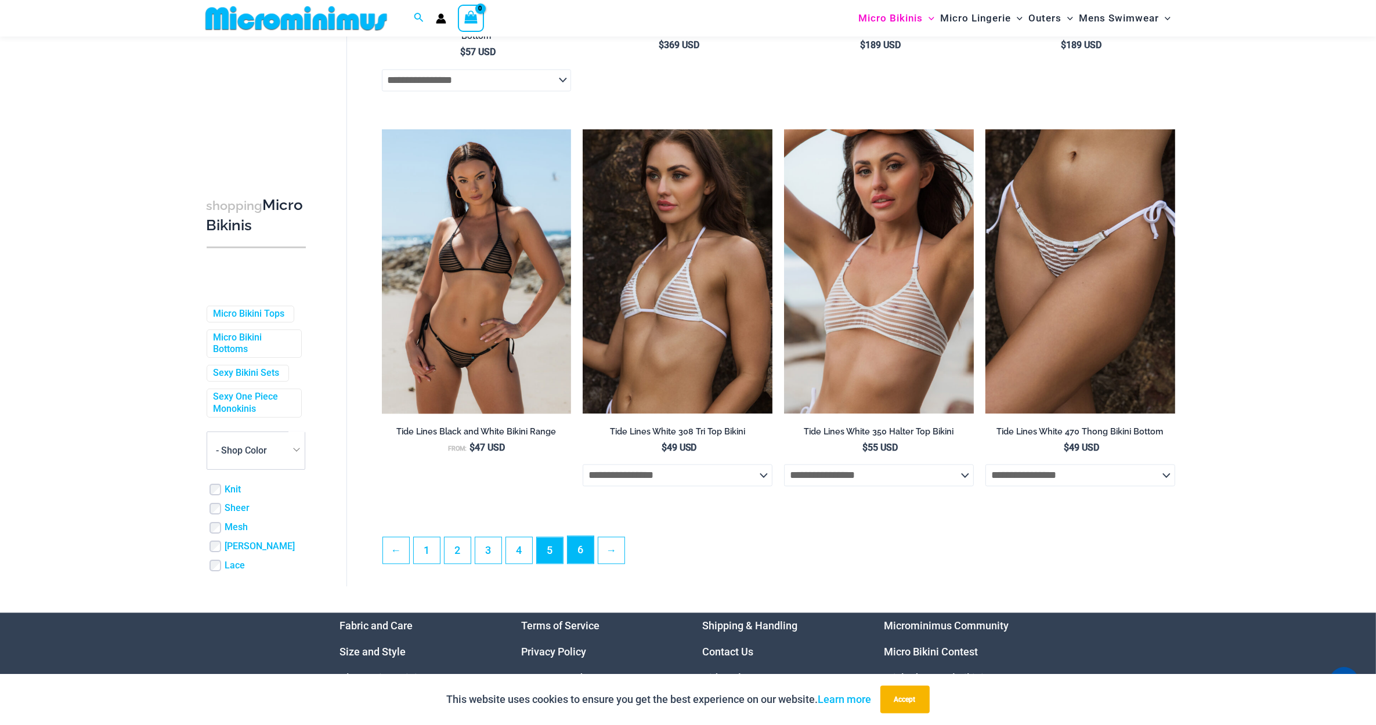
click at [589, 563] on link "6" at bounding box center [581, 549] width 26 height 27
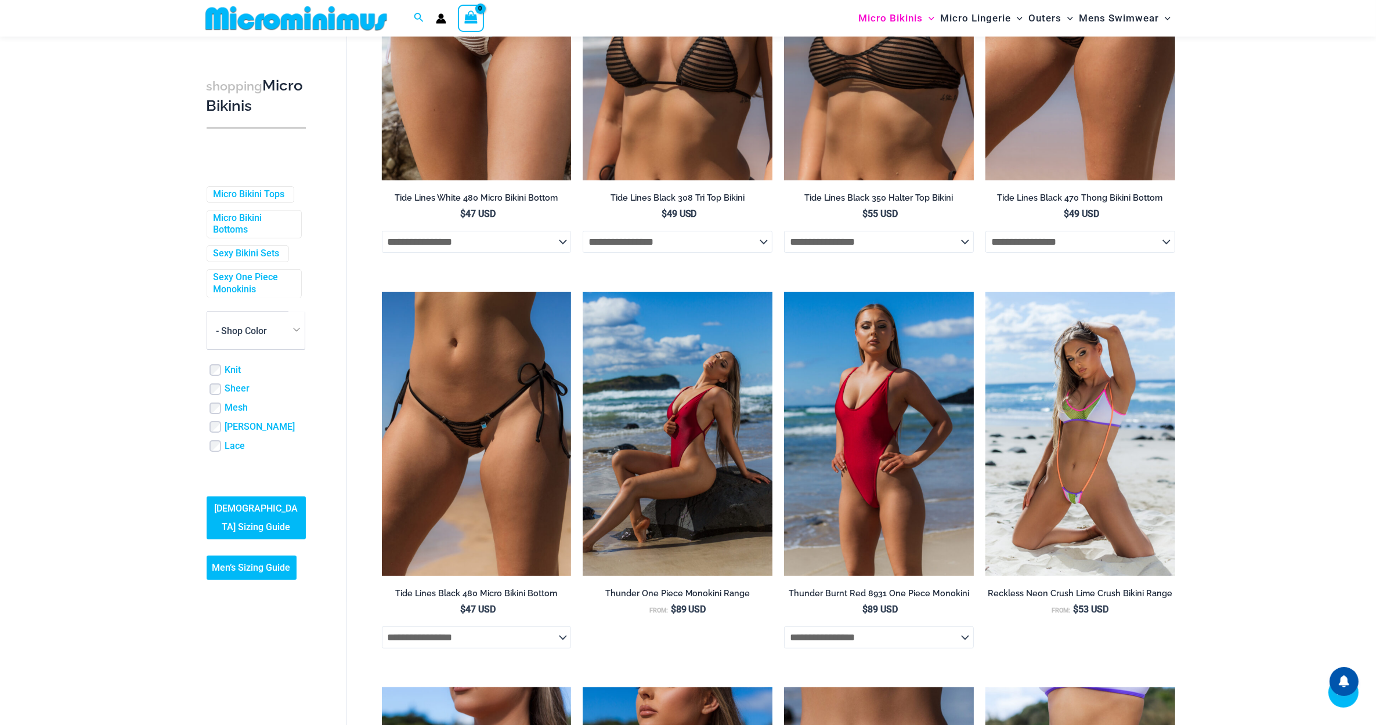
scroll to position [232, 0]
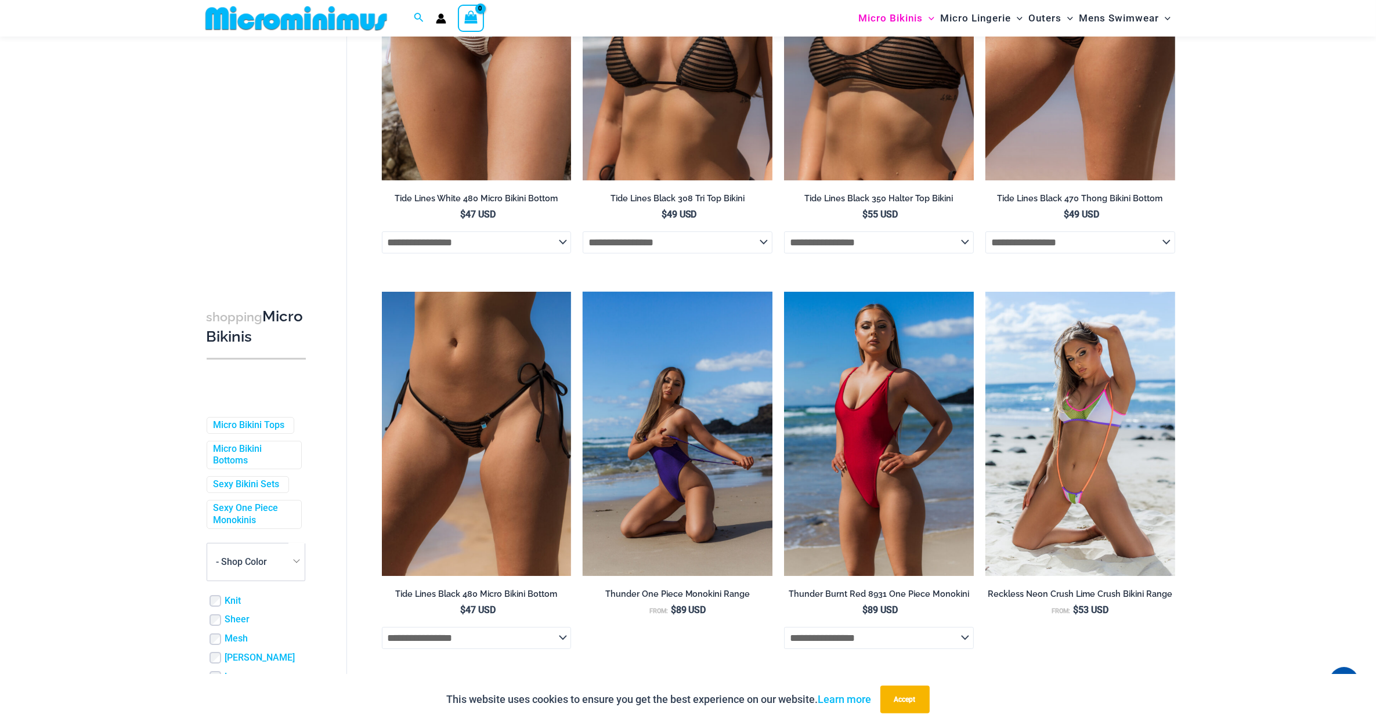
click at [681, 401] on img at bounding box center [678, 434] width 190 height 284
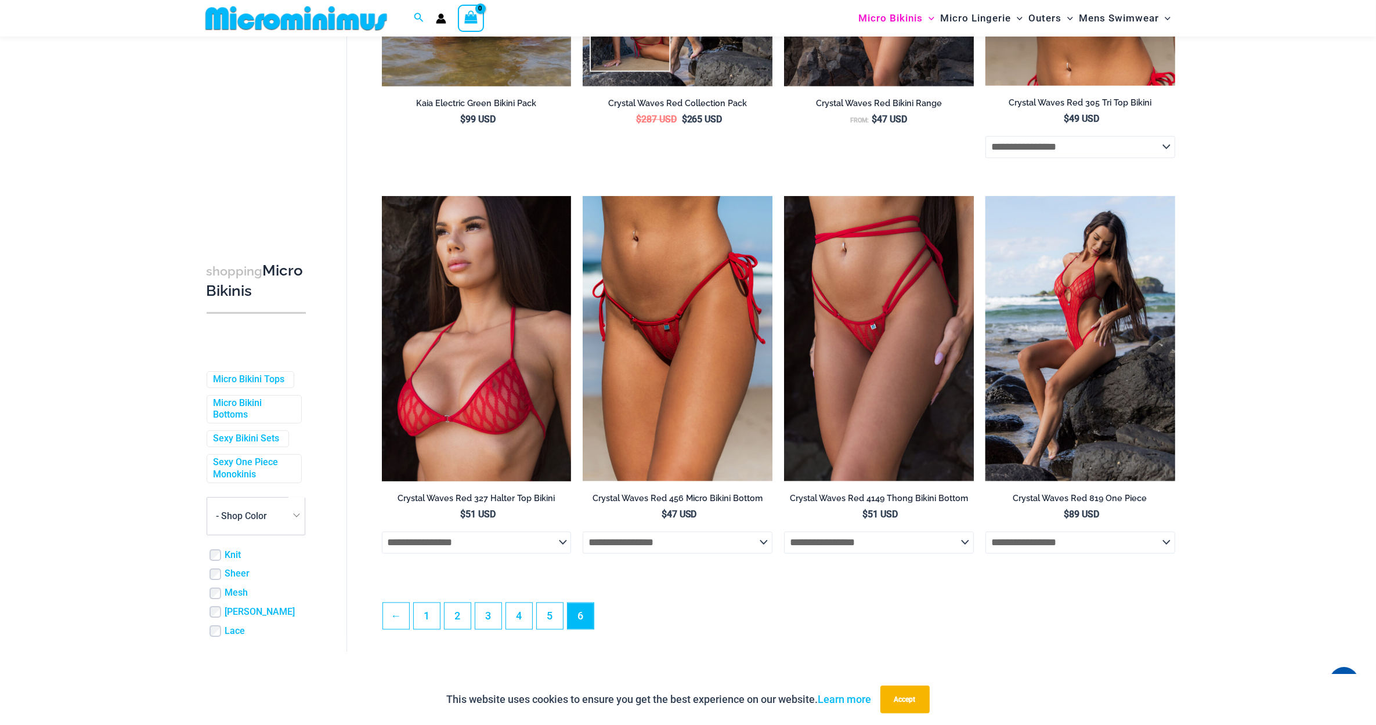
scroll to position [2892, 0]
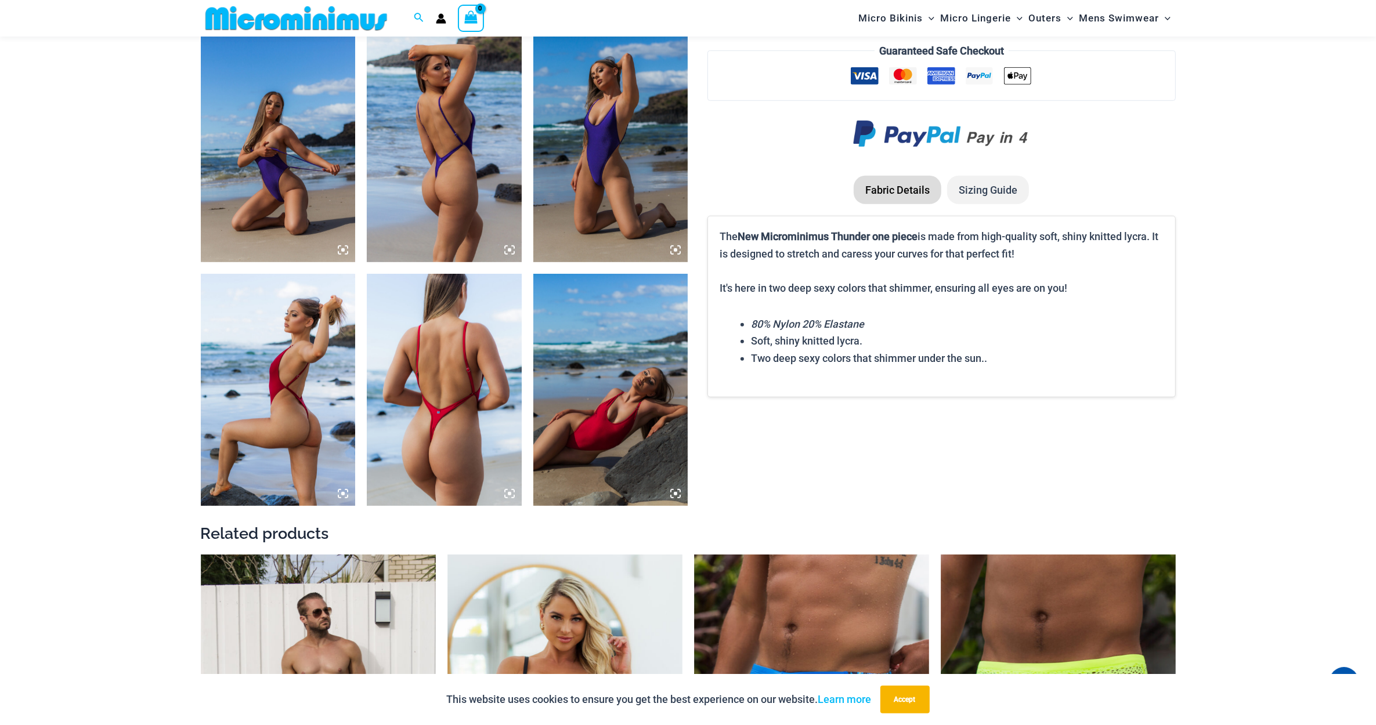
scroll to position [844, 0]
